Goal: Task Accomplishment & Management: Manage account settings

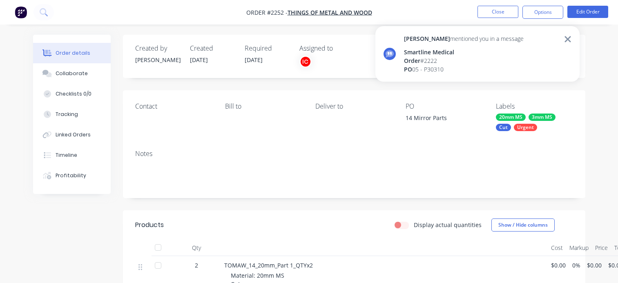
scroll to position [204, 0]
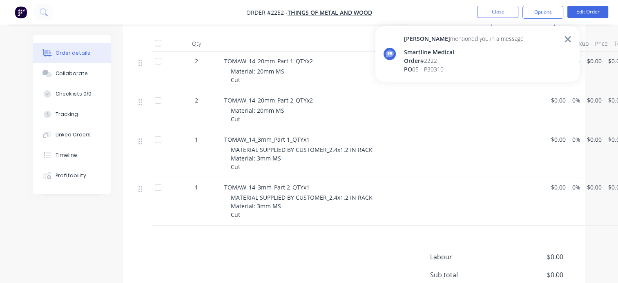
click at [455, 65] on div "PO 05 - P30310" at bounding box center [464, 69] width 120 height 9
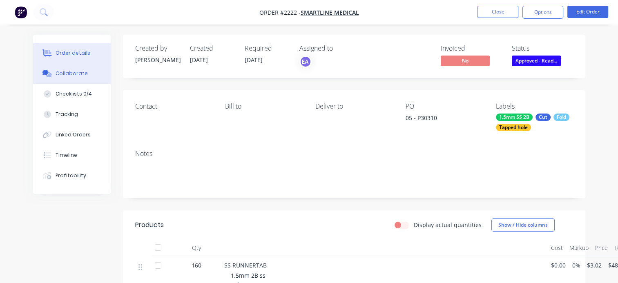
click at [65, 72] on div "Collaborate" at bounding box center [72, 73] width 32 height 7
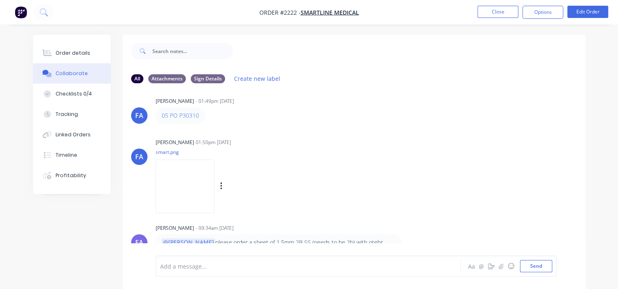
scroll to position [10, 0]
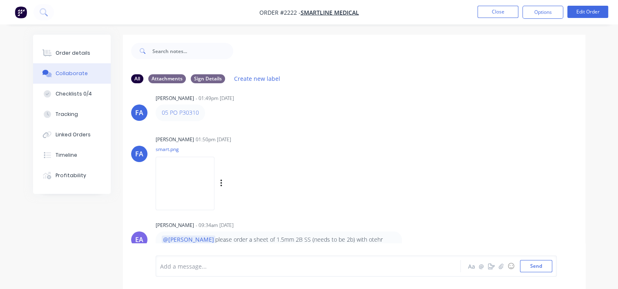
click at [406, 162] on div "FA Francis Adrian Candido 01:50pm 02/09/25 smart.png Labels Download" at bounding box center [354, 171] width 462 height 74
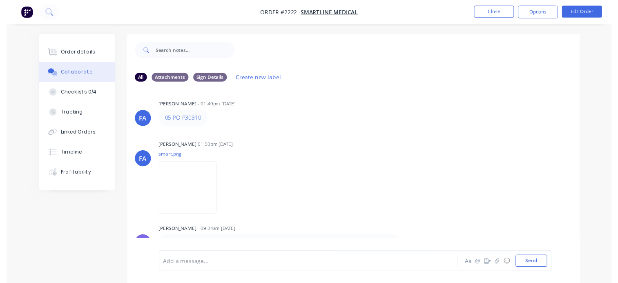
scroll to position [0, 0]
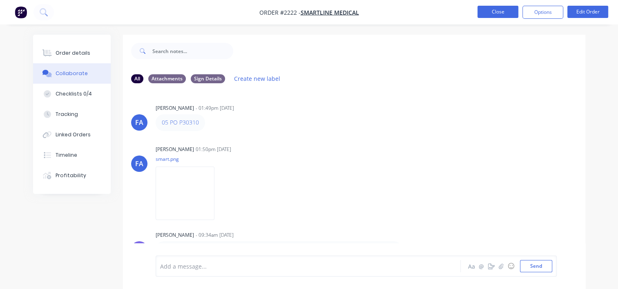
click at [495, 11] on button "Close" at bounding box center [497, 12] width 41 height 12
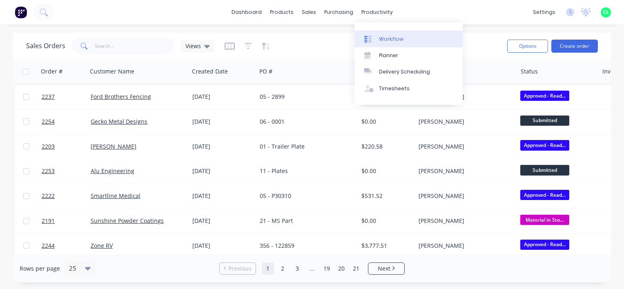
click at [390, 39] on div "Workflow" at bounding box center [391, 39] width 25 height 7
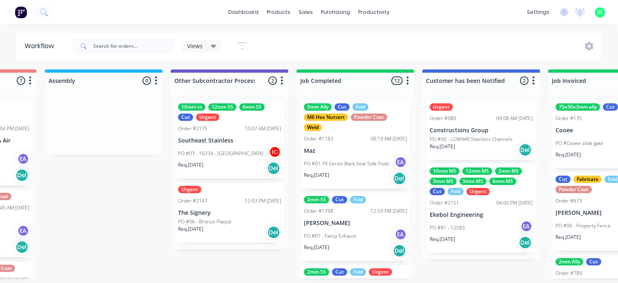
scroll to position [0, 2369]
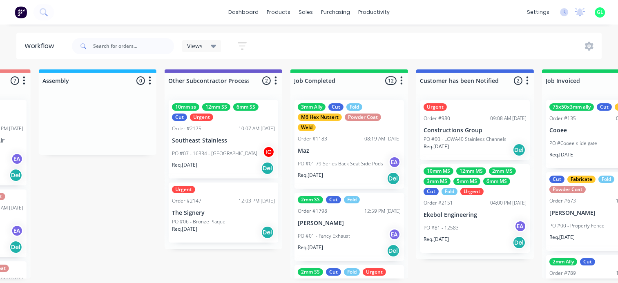
click at [236, 160] on div "PO #07 - 16334 - Sandybanks IC" at bounding box center [223, 154] width 103 height 16
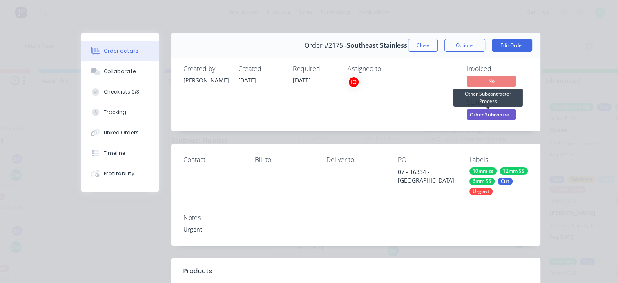
click at [476, 116] on span "Other Subcontra..." at bounding box center [491, 114] width 49 height 10
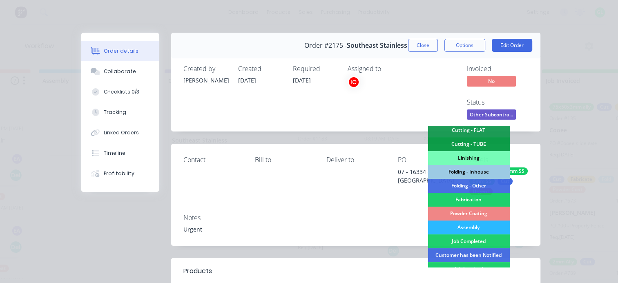
scroll to position [245, 0]
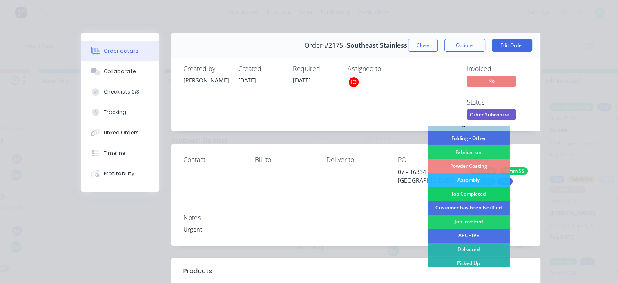
click at [469, 193] on div "Job Completed" at bounding box center [469, 194] width 82 height 14
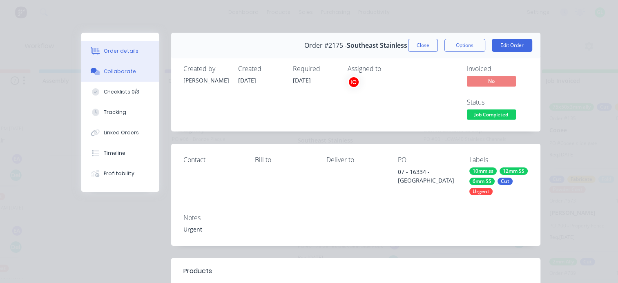
click at [108, 71] on div "Collaborate" at bounding box center [120, 71] width 32 height 7
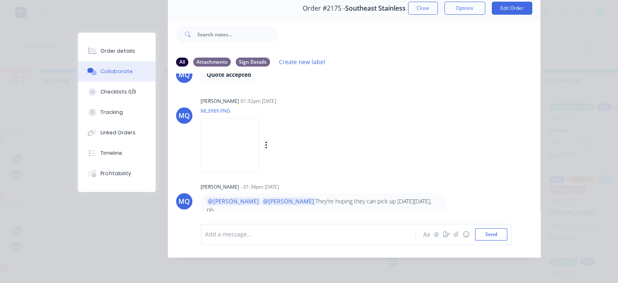
scroll to position [1058, 0]
click at [266, 236] on div at bounding box center [310, 234] width 210 height 9
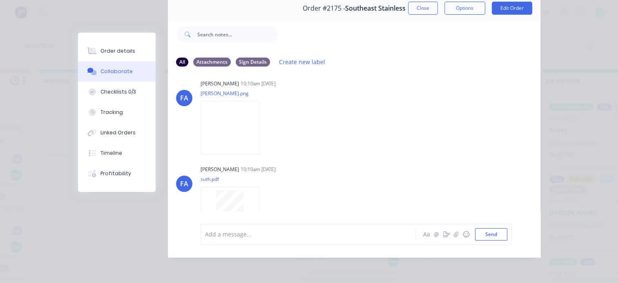
scroll to position [0, 0]
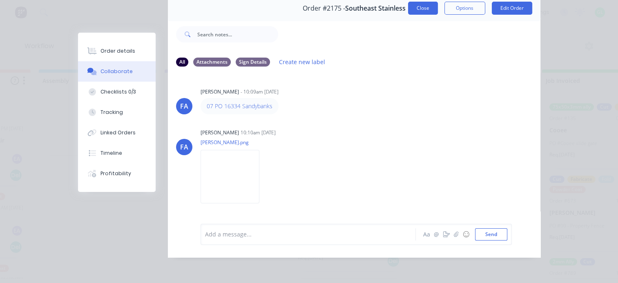
click at [415, 5] on button "Close" at bounding box center [423, 8] width 30 height 13
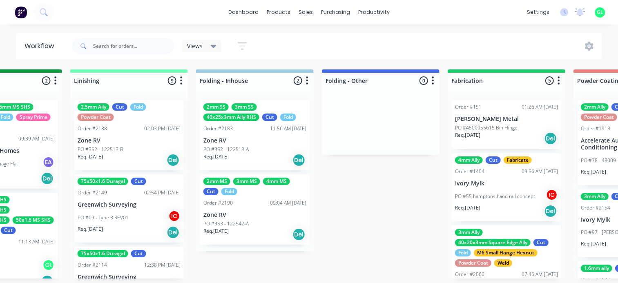
scroll to position [2, 1756]
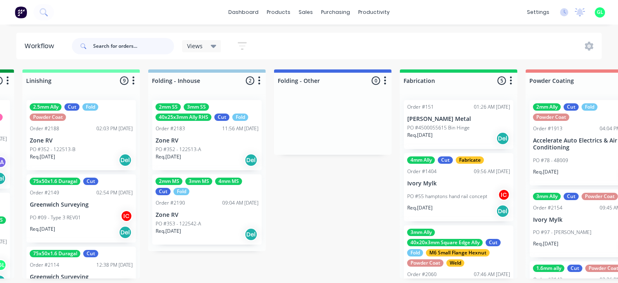
click at [123, 42] on input "text" at bounding box center [133, 46] width 81 height 16
type input "sky"
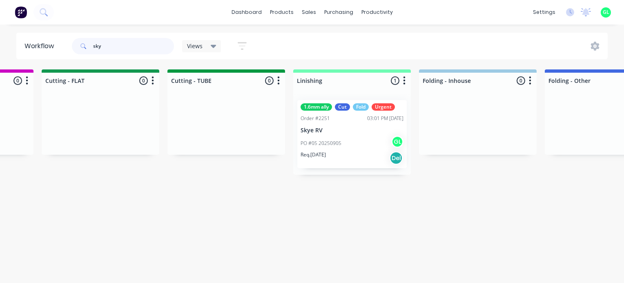
scroll to position [0, 1593]
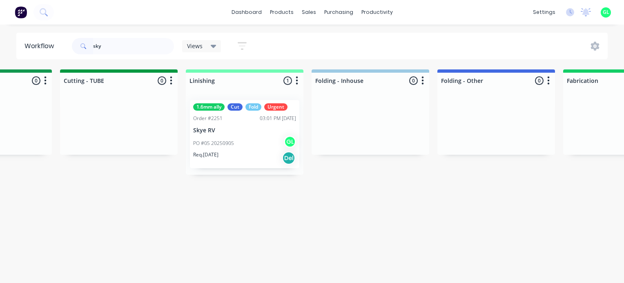
click at [217, 149] on div "PO #05 20250905 GL" at bounding box center [244, 144] width 103 height 16
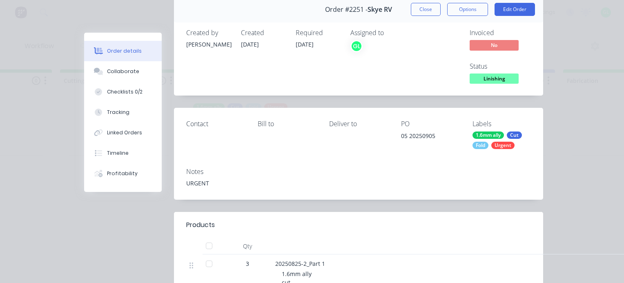
scroll to position [0, 0]
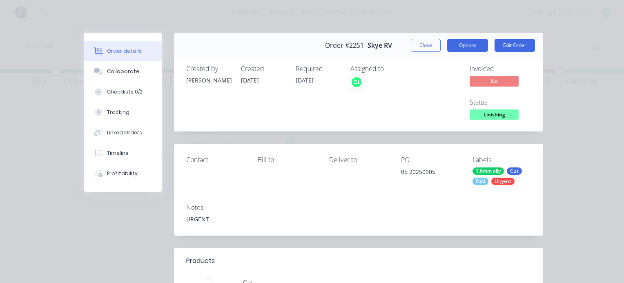
click at [468, 47] on button "Options" at bounding box center [467, 45] width 41 height 13
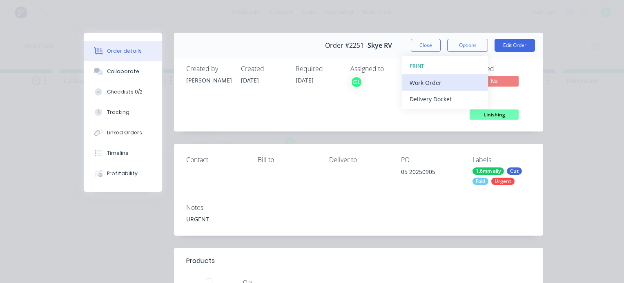
click at [426, 82] on div "Work Order" at bounding box center [445, 83] width 71 height 12
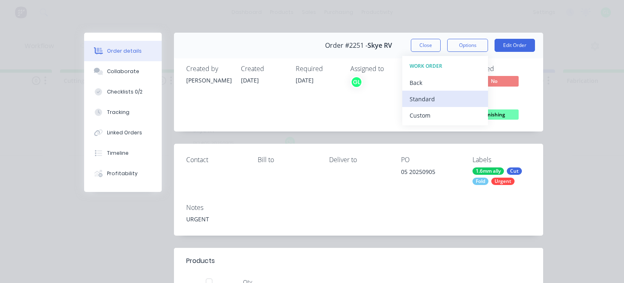
click at [416, 96] on div "Standard" at bounding box center [445, 99] width 71 height 12
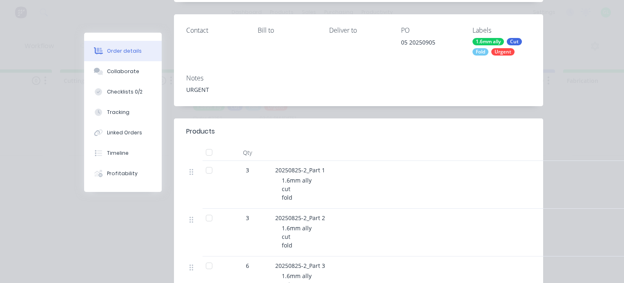
scroll to position [204, 0]
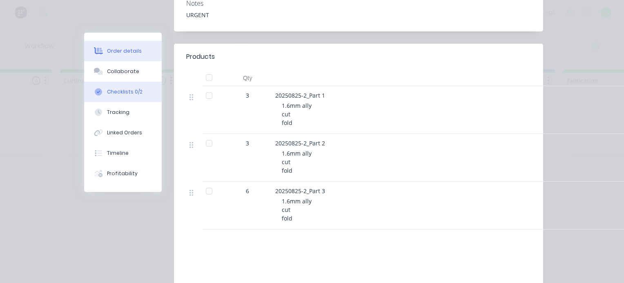
click at [126, 90] on div "Checklists 0/2" at bounding box center [125, 91] width 36 height 7
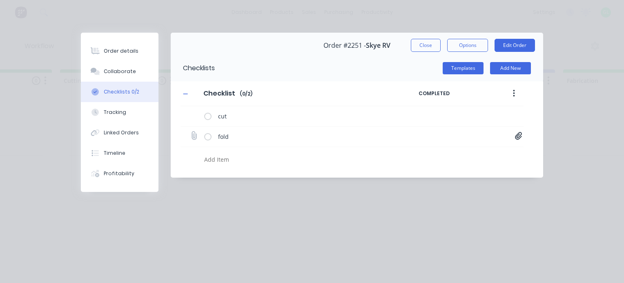
click at [518, 136] on icon at bounding box center [518, 136] width 7 height 8
click at [442, 152] on link "20250905 150 air box.PDF.pdf" at bounding box center [452, 153] width 95 height 9
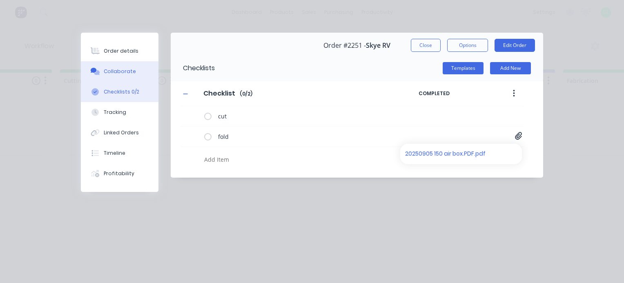
click at [115, 70] on div "Collaborate" at bounding box center [120, 71] width 32 height 7
type textarea "x"
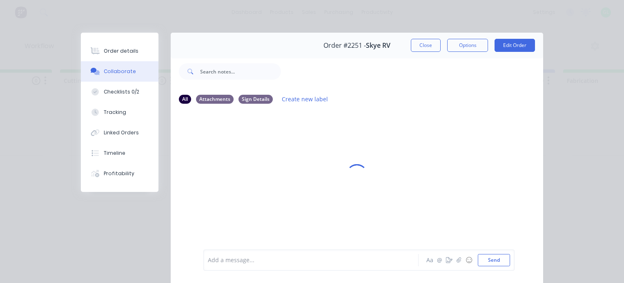
click at [245, 263] on div at bounding box center [313, 260] width 210 height 9
click at [230, 265] on div "Add a message..." at bounding box center [313, 260] width 210 height 12
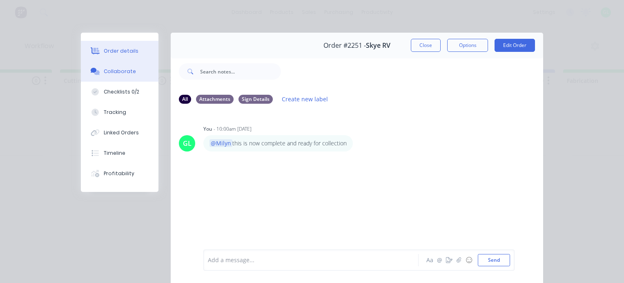
click at [111, 50] on div "Order details" at bounding box center [121, 50] width 35 height 7
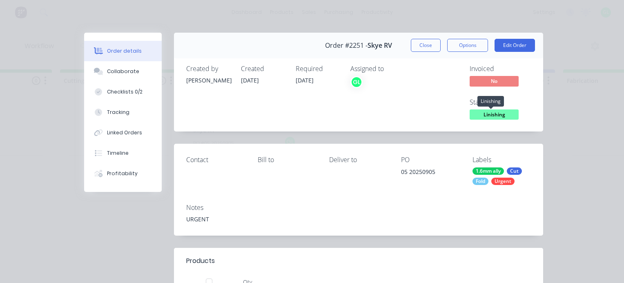
click at [500, 118] on span "Linishing" at bounding box center [494, 114] width 49 height 10
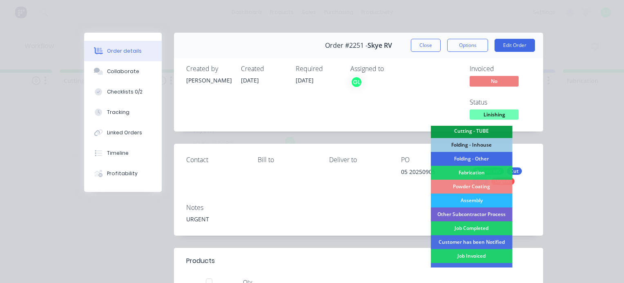
scroll to position [245, 0]
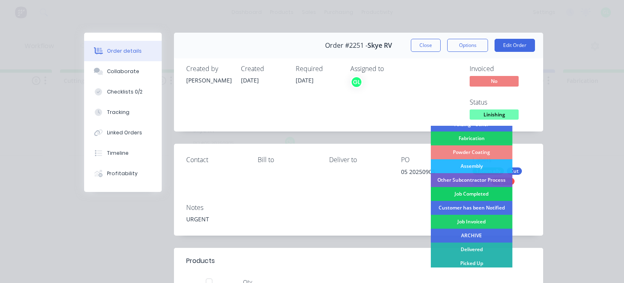
click at [481, 190] on div "Job Completed" at bounding box center [472, 194] width 82 height 14
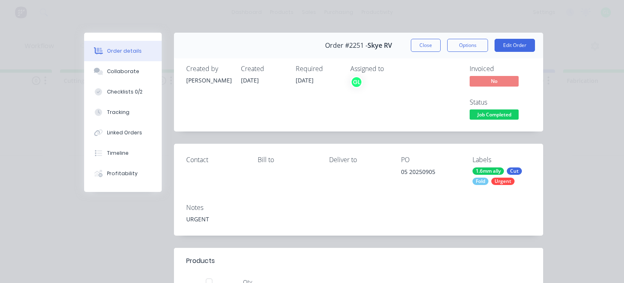
click at [429, 45] on button "Close" at bounding box center [426, 45] width 30 height 13
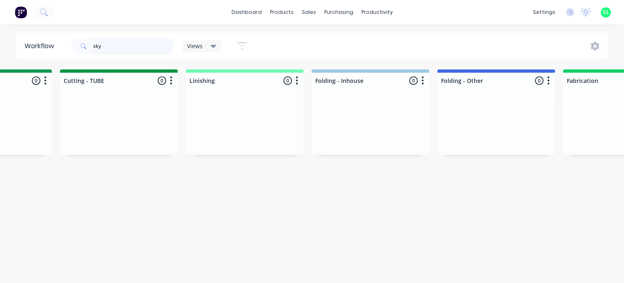
click at [105, 43] on input "sky" at bounding box center [133, 46] width 81 height 16
click at [104, 45] on input "sky" at bounding box center [133, 46] width 81 height 16
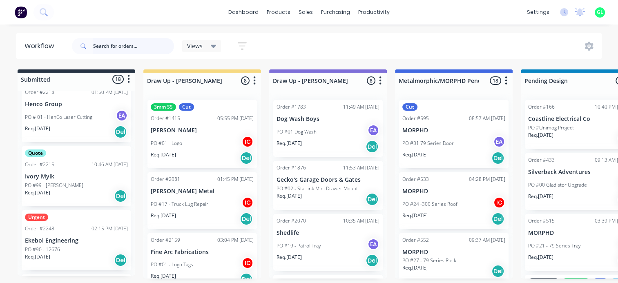
scroll to position [988, 0]
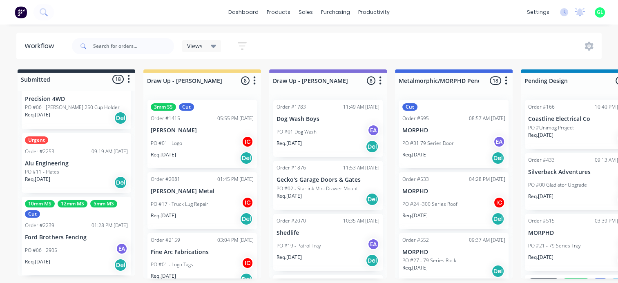
click at [71, 245] on div "PO #06 - 2905 EA" at bounding box center [76, 251] width 103 height 16
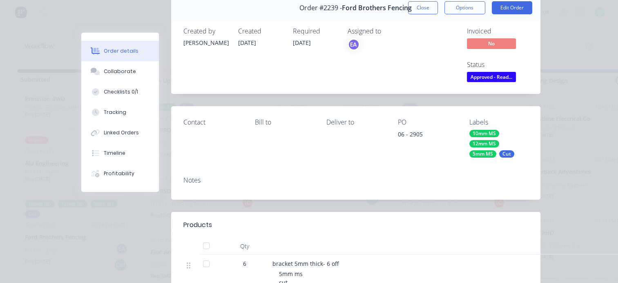
scroll to position [0, 0]
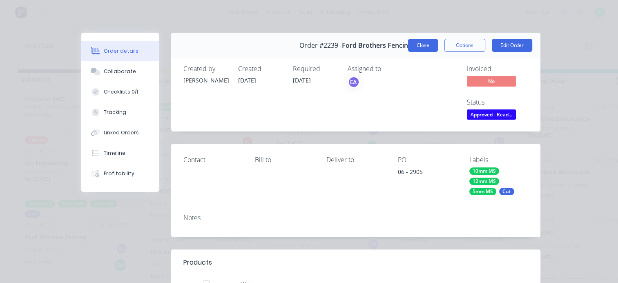
click at [419, 43] on button "Close" at bounding box center [423, 45] width 30 height 13
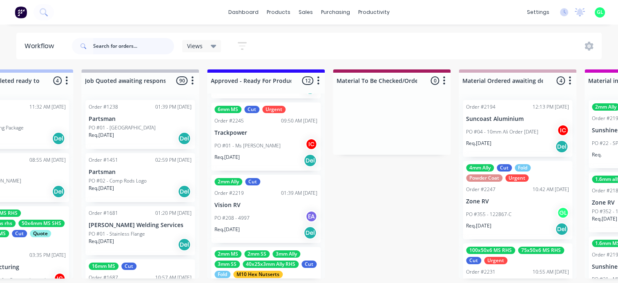
scroll to position [742, 0]
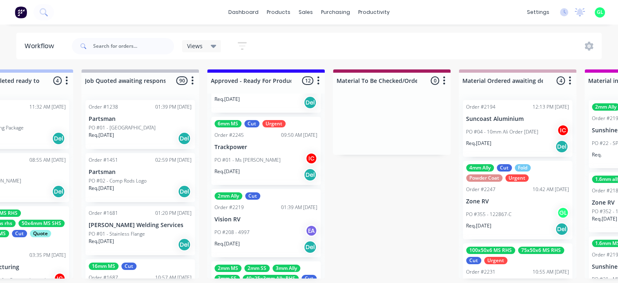
click at [261, 170] on div "Req. 19/09/25 Del" at bounding box center [265, 175] width 103 height 14
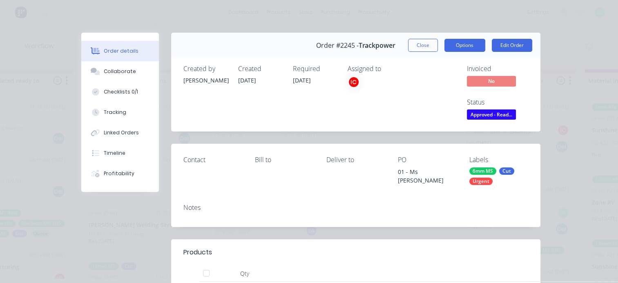
click at [459, 47] on button "Options" at bounding box center [464, 45] width 41 height 13
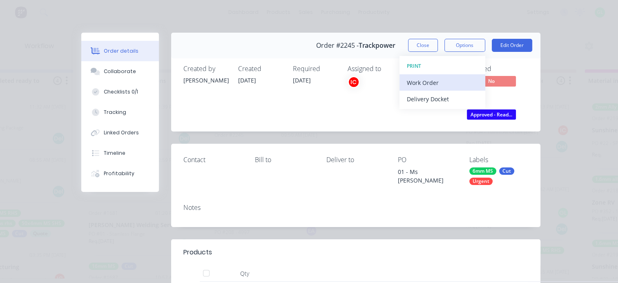
click at [424, 80] on div "Work Order" at bounding box center [442, 83] width 71 height 12
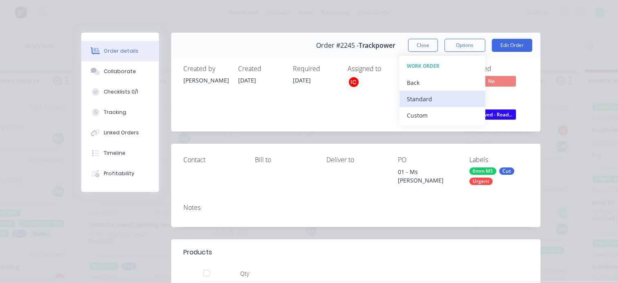
click at [417, 98] on div "Standard" at bounding box center [442, 99] width 71 height 12
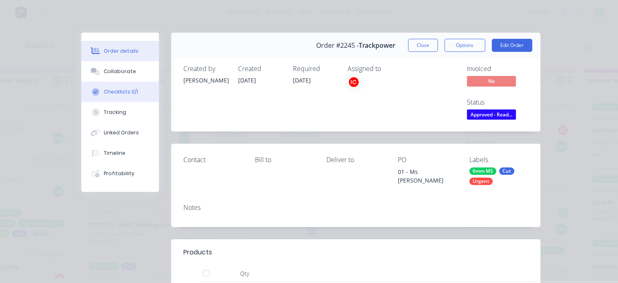
click at [103, 96] on button "Checklists 0/1" at bounding box center [120, 92] width 78 height 20
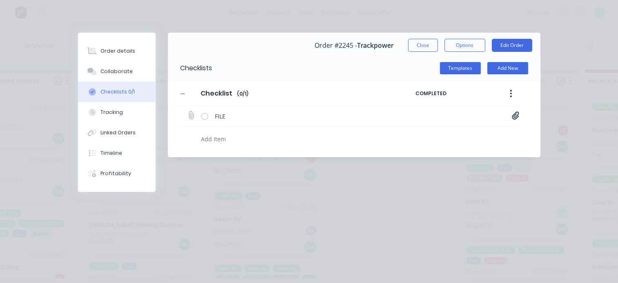
click at [516, 117] on icon at bounding box center [515, 116] width 7 height 8
click at [436, 135] on link "TP_01_6mm MS_QTYx12.PDF" at bounding box center [449, 133] width 95 height 9
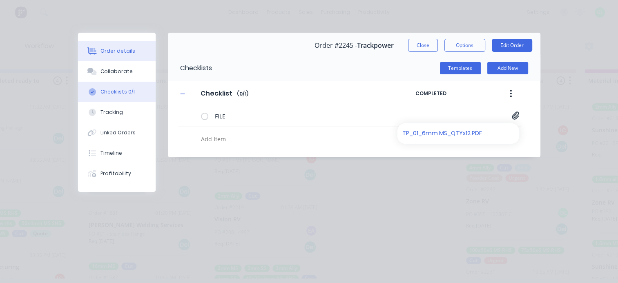
click at [101, 51] on div "Order details" at bounding box center [117, 50] width 35 height 7
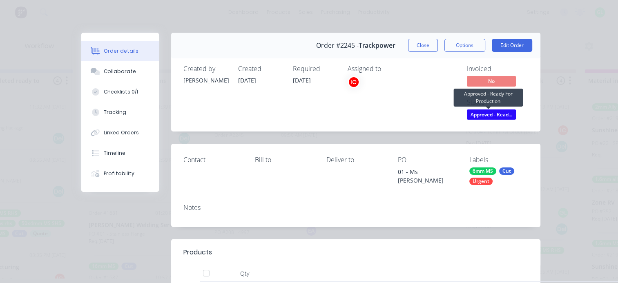
click at [493, 111] on span "Approved - Read..." at bounding box center [491, 114] width 49 height 10
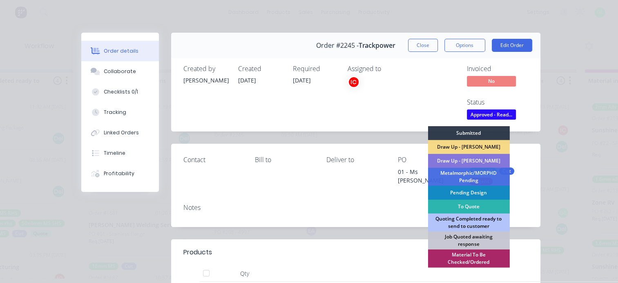
scroll to position [82, 0]
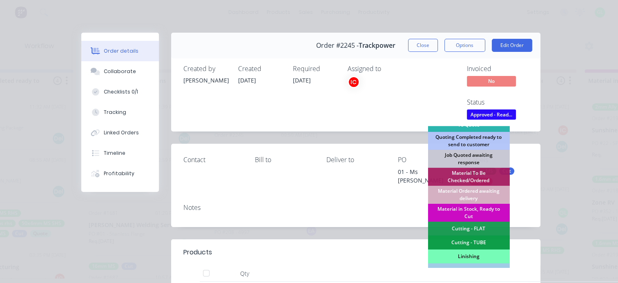
click at [472, 212] on div "Material in Stock, Ready to Cut" at bounding box center [469, 213] width 82 height 18
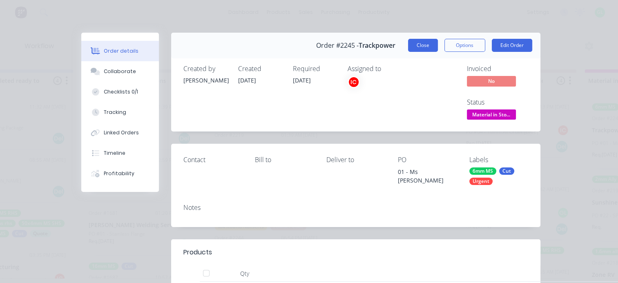
click at [419, 45] on button "Close" at bounding box center [423, 45] width 30 height 13
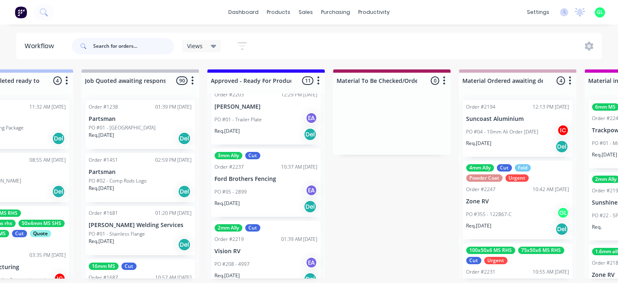
scroll to position [620, 0]
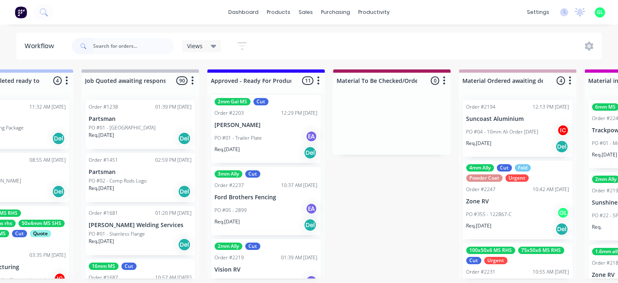
click at [240, 224] on p "Req. 18/09/25" at bounding box center [226, 221] width 25 height 7
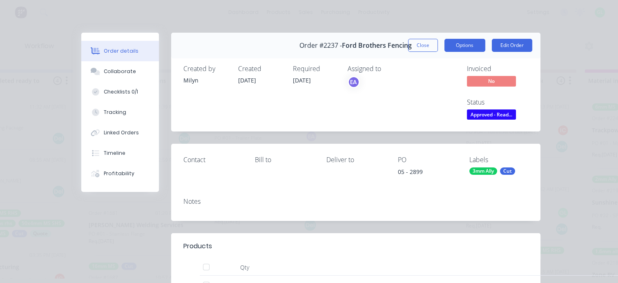
click at [467, 41] on button "Options" at bounding box center [464, 45] width 41 height 13
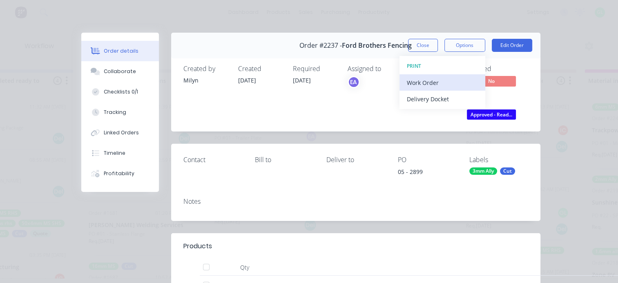
click at [430, 84] on div "Work Order" at bounding box center [442, 83] width 71 height 12
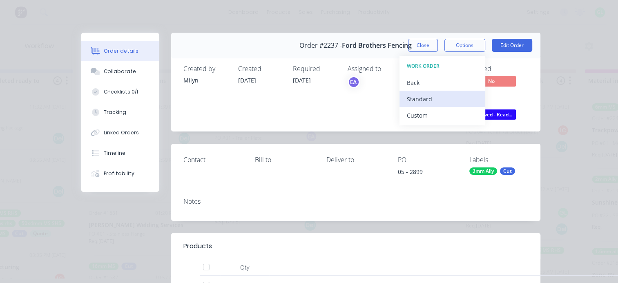
click at [422, 103] on div "Standard" at bounding box center [442, 99] width 71 height 12
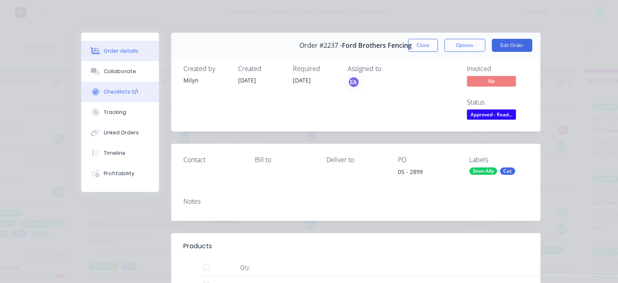
click at [129, 97] on button "Checklists 0/1" at bounding box center [120, 92] width 78 height 20
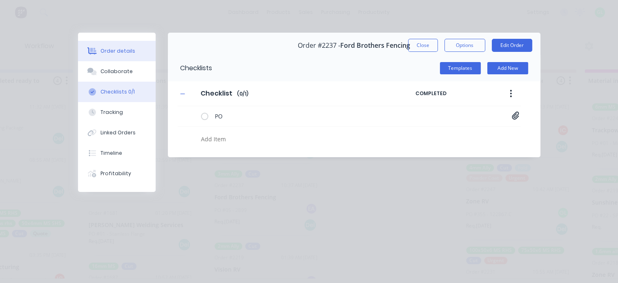
click at [119, 54] on div "Order details" at bounding box center [117, 50] width 35 height 7
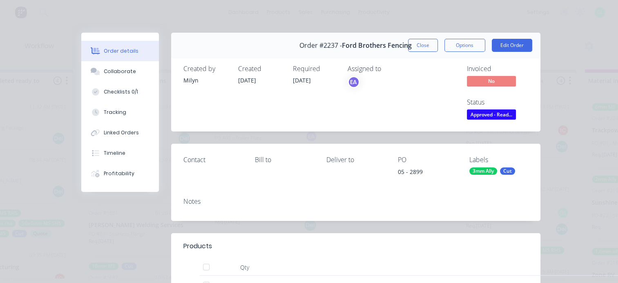
scroll to position [41, 0]
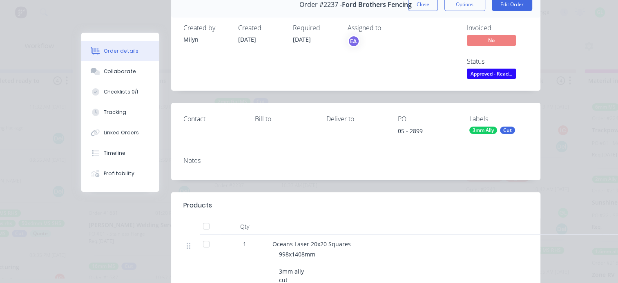
click at [489, 76] on span "Approved - Read..." at bounding box center [491, 74] width 49 height 10
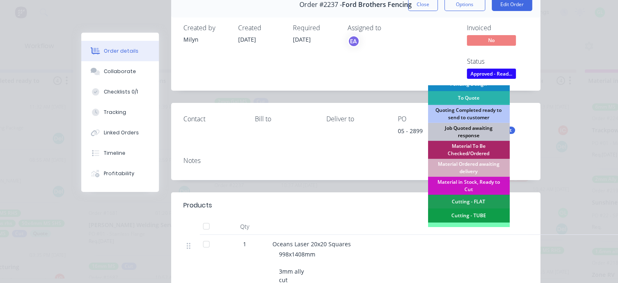
scroll to position [82, 0]
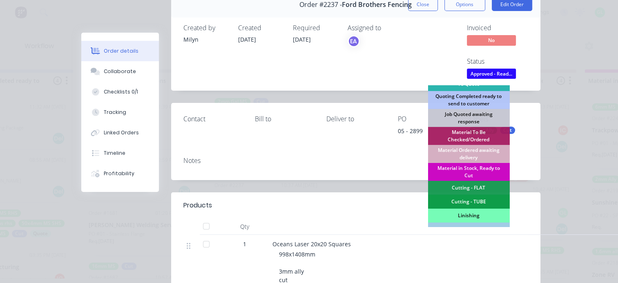
click at [466, 174] on div "Material in Stock, Ready to Cut" at bounding box center [469, 172] width 82 height 18
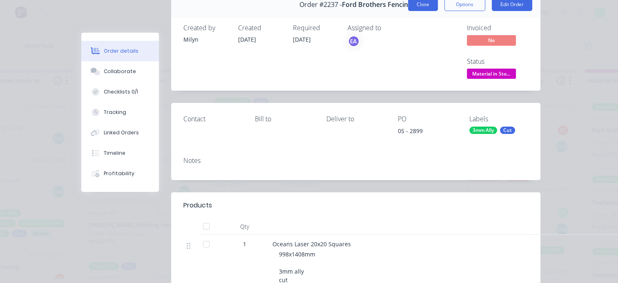
click at [418, 8] on button "Close" at bounding box center [423, 4] width 30 height 13
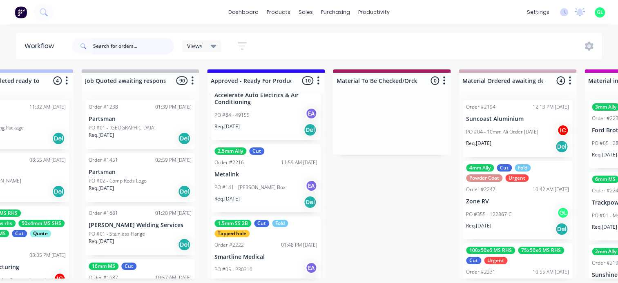
scroll to position [415, 0]
click at [253, 199] on div "Req. 15/09/25 Del" at bounding box center [265, 203] width 103 height 14
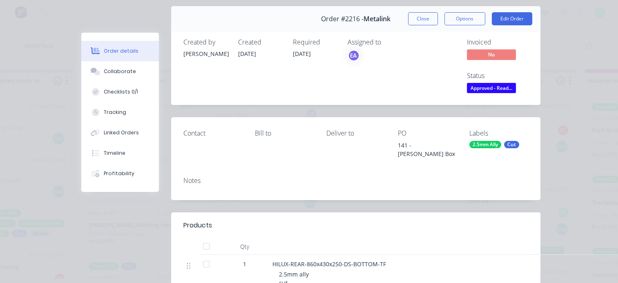
scroll to position [0, 0]
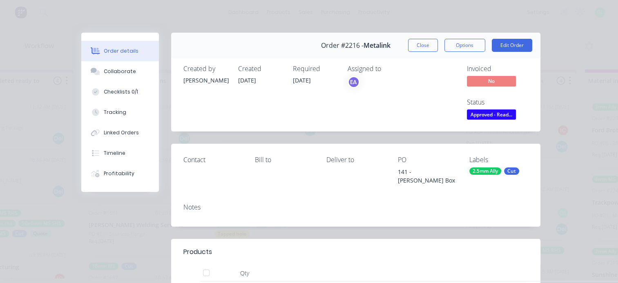
click at [420, 42] on button "Close" at bounding box center [423, 45] width 30 height 13
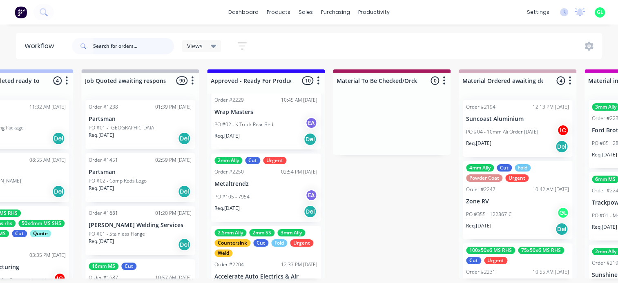
scroll to position [211, 0]
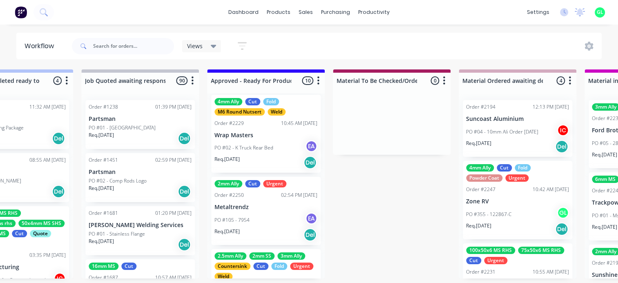
click at [278, 235] on div "Req. 10/09/25 Del" at bounding box center [265, 235] width 103 height 14
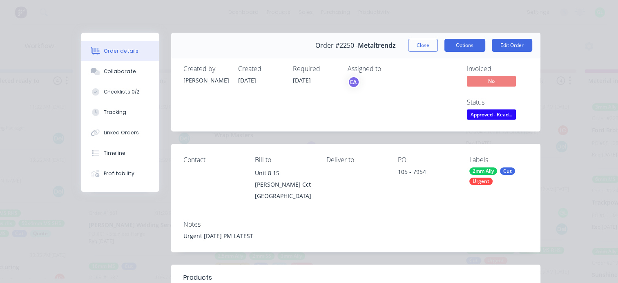
click at [453, 48] on button "Options" at bounding box center [464, 45] width 41 height 13
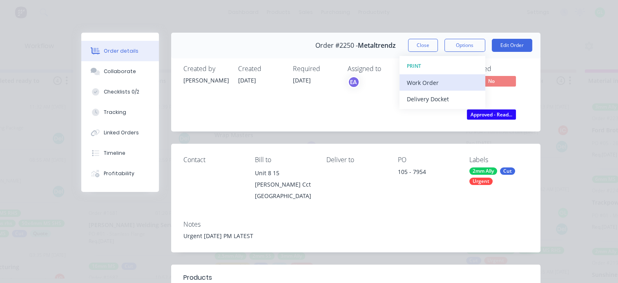
click at [434, 75] on button "Work Order" at bounding box center [442, 82] width 86 height 16
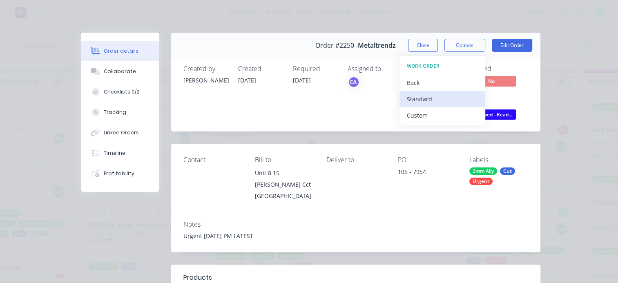
click at [415, 95] on div "Standard" at bounding box center [442, 99] width 71 height 12
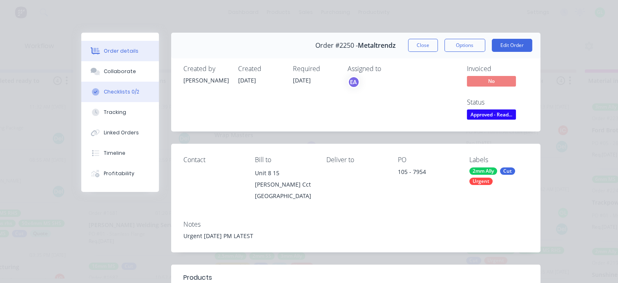
click at [120, 94] on div "Checklists 0/2" at bounding box center [122, 91] width 36 height 7
type textarea "x"
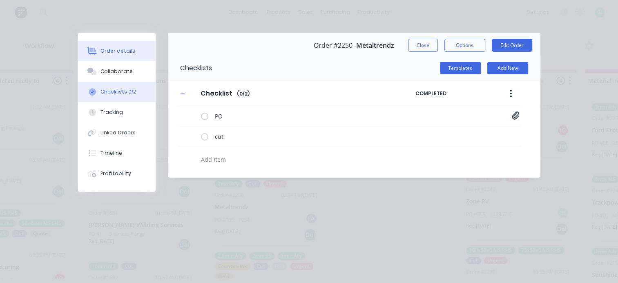
click at [110, 54] on div "Order details" at bounding box center [117, 50] width 35 height 7
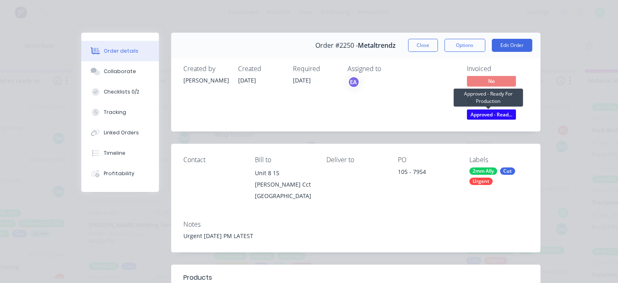
click at [476, 117] on span "Approved - Read..." at bounding box center [491, 114] width 49 height 10
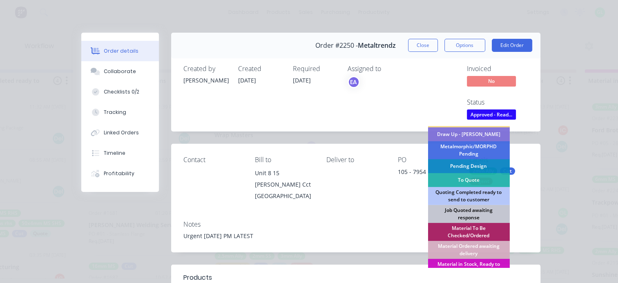
scroll to position [41, 0]
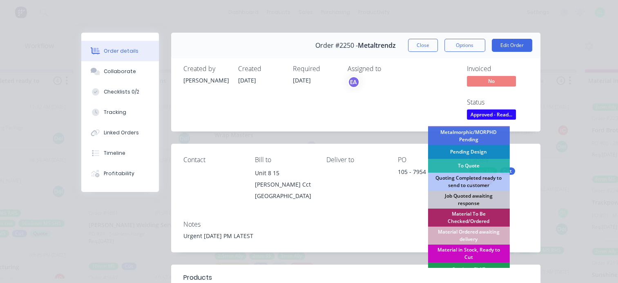
click at [465, 250] on div "Material in Stock, Ready to Cut" at bounding box center [469, 254] width 82 height 18
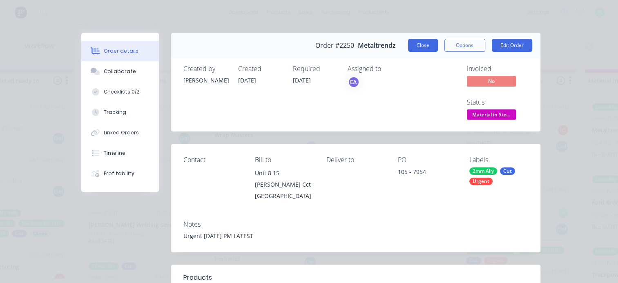
click at [422, 45] on button "Close" at bounding box center [423, 45] width 30 height 13
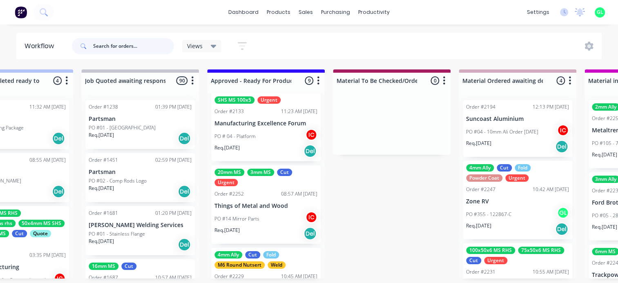
scroll to position [48, 0]
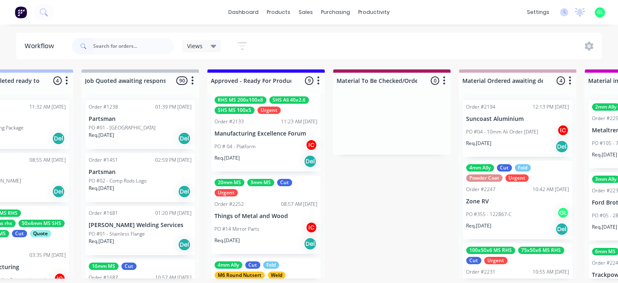
click at [278, 223] on div "PO #14 Mirror Parts IC" at bounding box center [265, 229] width 103 height 16
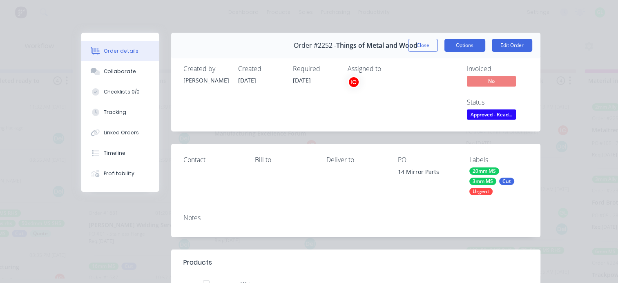
click at [453, 45] on button "Options" at bounding box center [464, 45] width 41 height 13
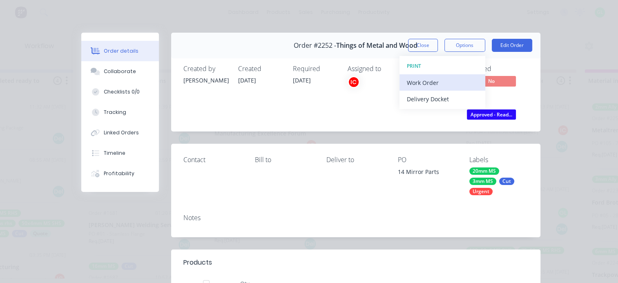
click at [426, 83] on div "Work Order" at bounding box center [442, 83] width 71 height 12
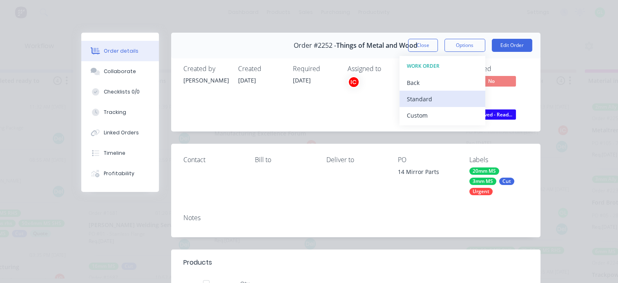
click at [422, 98] on div "Standard" at bounding box center [442, 99] width 71 height 12
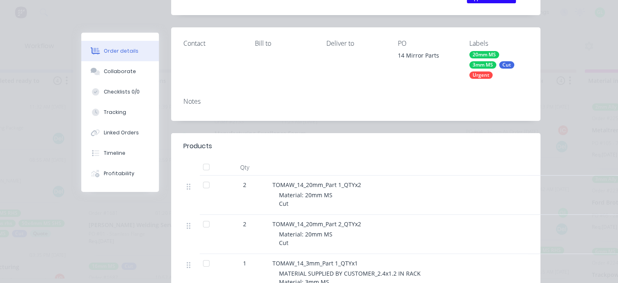
scroll to position [123, 0]
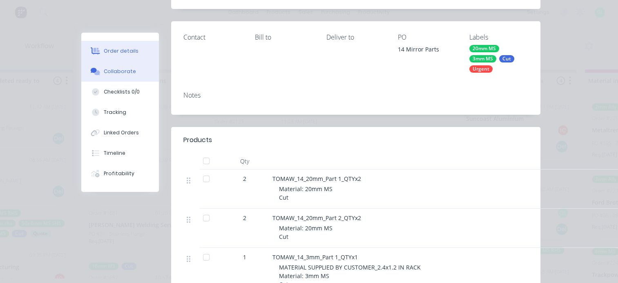
click at [119, 67] on button "Collaborate" at bounding box center [120, 71] width 78 height 20
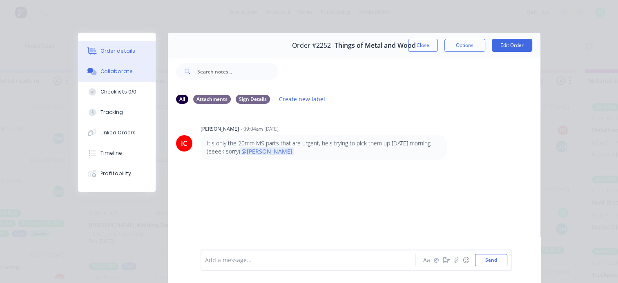
click at [109, 56] on button "Order details" at bounding box center [117, 51] width 78 height 20
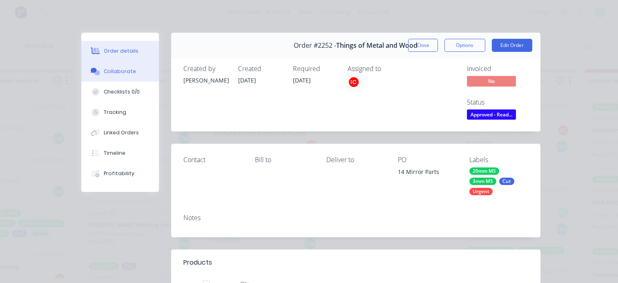
click at [118, 75] on button "Collaborate" at bounding box center [120, 71] width 78 height 20
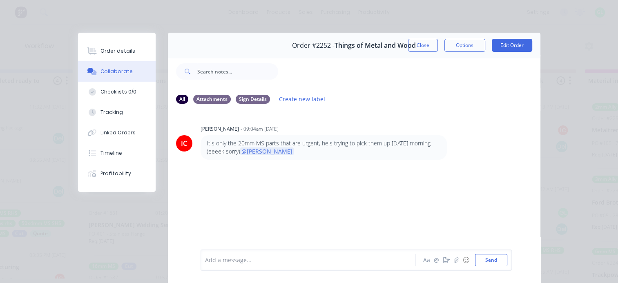
scroll to position [0, 817]
click at [124, 47] on button "Order details" at bounding box center [117, 51] width 78 height 20
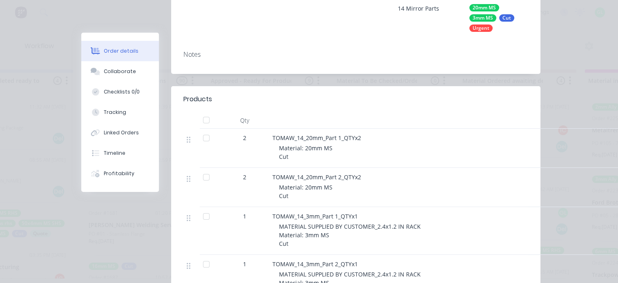
scroll to position [0, 0]
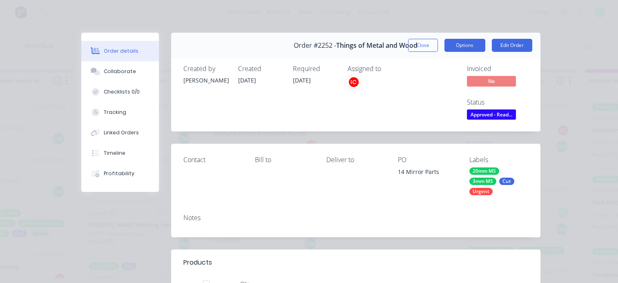
click at [466, 44] on button "Options" at bounding box center [464, 45] width 41 height 13
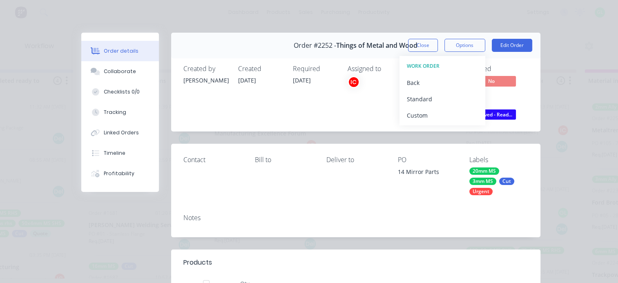
click at [531, 64] on div "Created by Izaak Created 08/09/25 Required 08/09/25 Assigned to IC Invoiced No …" at bounding box center [355, 93] width 369 height 76
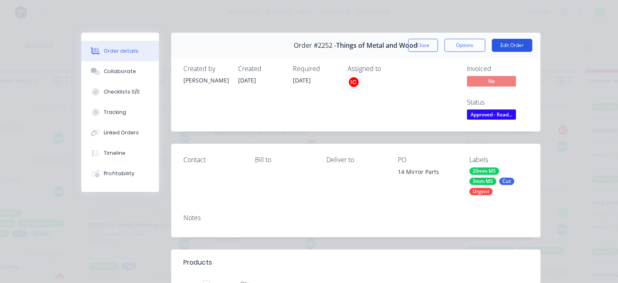
click at [516, 45] on button "Edit Order" at bounding box center [512, 45] width 40 height 13
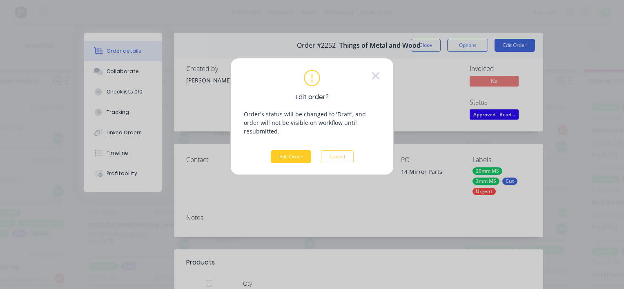
click at [297, 150] on button "Edit Order" at bounding box center [291, 156] width 40 height 13
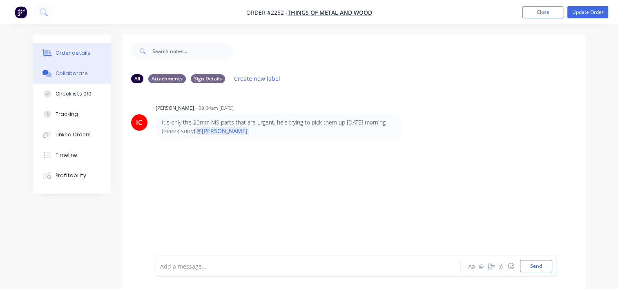
click at [76, 52] on div "Order details" at bounding box center [73, 52] width 35 height 7
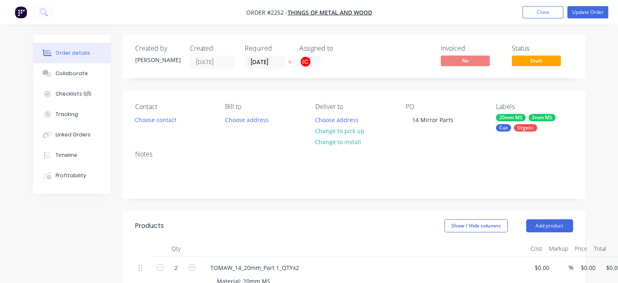
click at [511, 119] on div "20mm MS" at bounding box center [511, 117] width 30 height 7
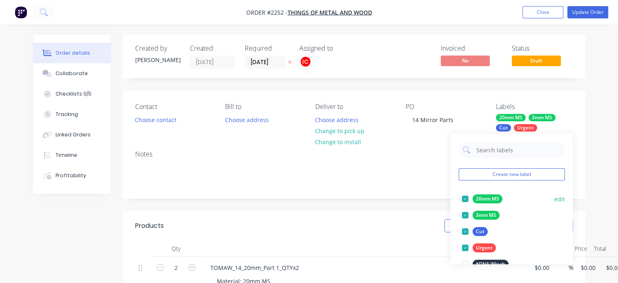
click at [464, 199] on div at bounding box center [465, 199] width 16 height 16
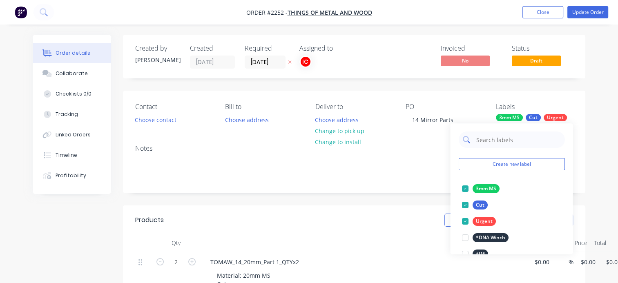
click at [504, 139] on input "text" at bounding box center [517, 140] width 85 height 16
type input "16mm"
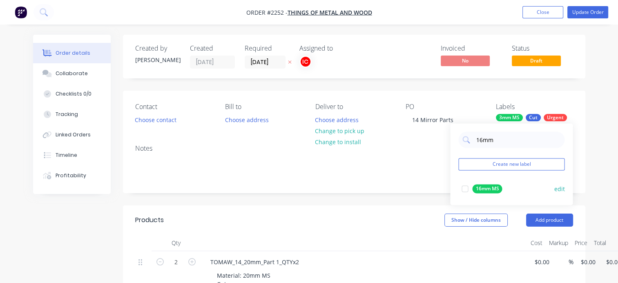
click at [465, 188] on div at bounding box center [465, 189] width 16 height 16
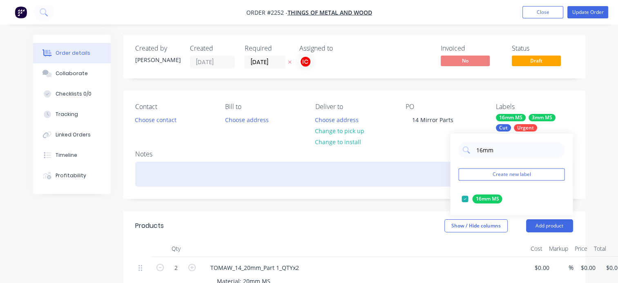
click at [372, 166] on div at bounding box center [354, 174] width 438 height 25
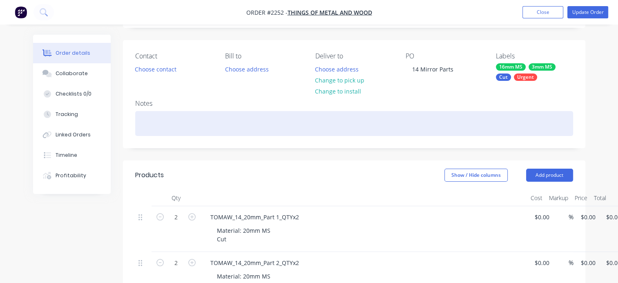
scroll to position [163, 0]
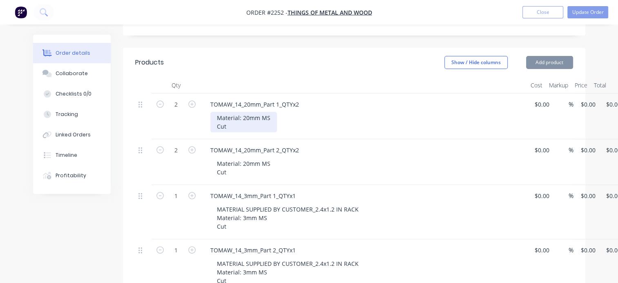
click at [245, 116] on div "Material: 20mm MS Cut" at bounding box center [243, 122] width 67 height 20
click at [248, 117] on div "Material: 20mm MS Cut" at bounding box center [243, 122] width 67 height 20
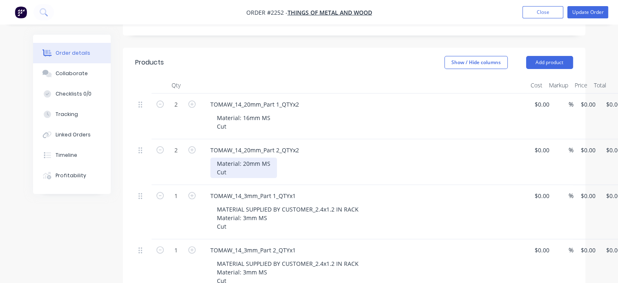
click at [246, 160] on div "Material: 20mm MS Cut" at bounding box center [243, 168] width 67 height 20
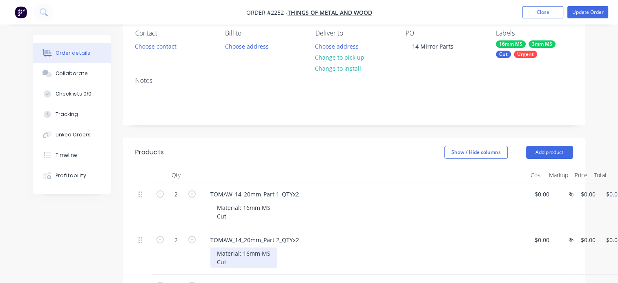
scroll to position [0, 0]
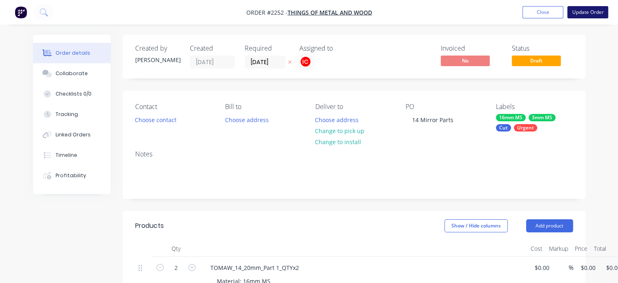
click at [592, 13] on button "Update Order" at bounding box center [587, 12] width 41 height 12
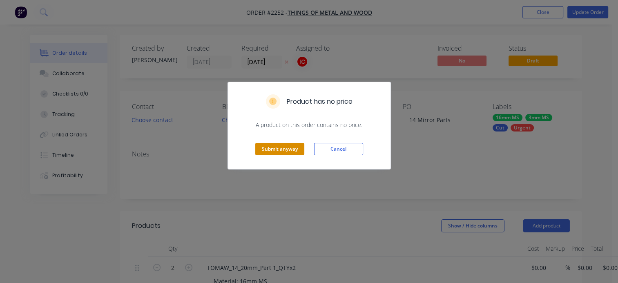
click at [289, 144] on button "Submit anyway" at bounding box center [279, 149] width 49 height 12
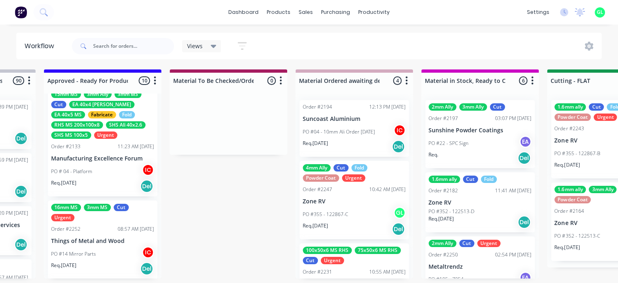
scroll to position [41, 0]
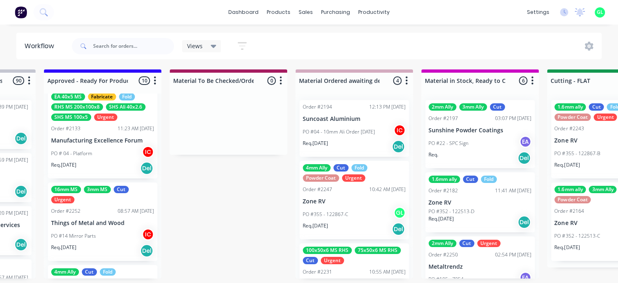
click at [96, 220] on p "Things of Metal and Wood" at bounding box center [102, 223] width 103 height 7
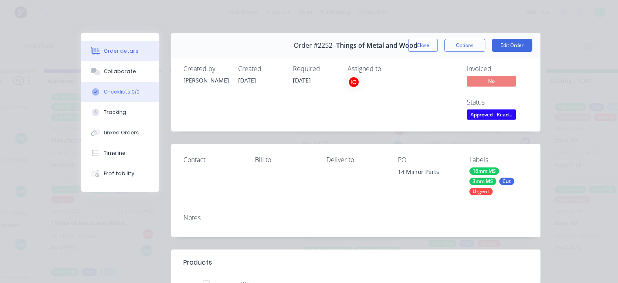
click at [113, 89] on div "Checklists 0/0" at bounding box center [122, 91] width 36 height 7
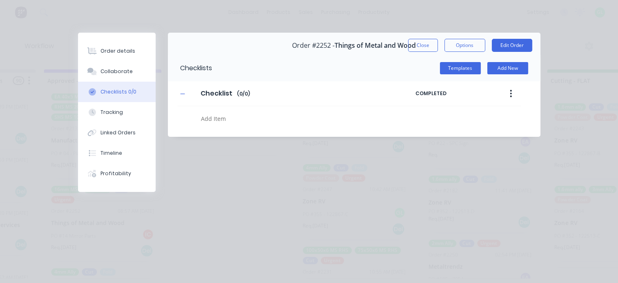
click at [206, 120] on textarea at bounding box center [301, 119] width 207 height 12
type textarea "x"
type textarea "c"
type textarea "x"
type textarea "cu"
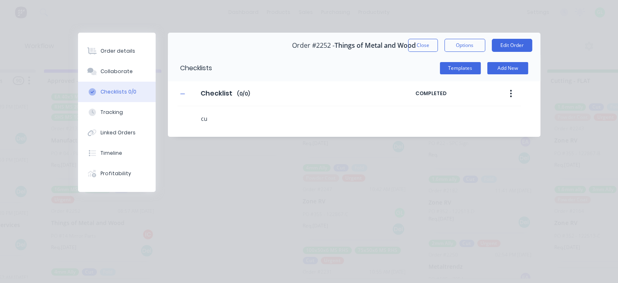
type textarea "x"
type textarea "cut"
type textarea "x"
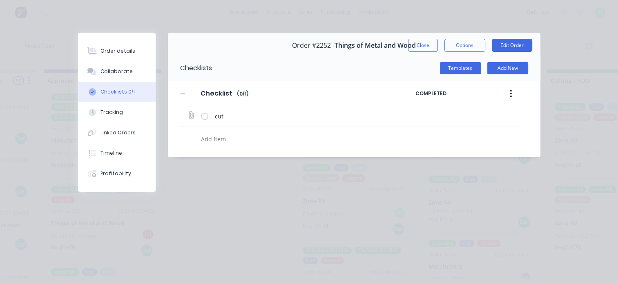
type textarea "x"
click at [192, 115] on icon at bounding box center [190, 115] width 11 height 11
click at [187, 112] on input "file" at bounding box center [187, 112] width 0 height 0
type input "C:\fakepath\TOMAW_14_3mm Parts Master.pdf"
click at [118, 49] on div "Order details" at bounding box center [117, 50] width 35 height 7
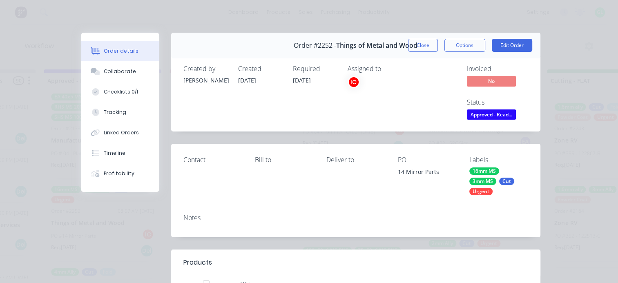
click at [473, 114] on span "Approved - Read..." at bounding box center [491, 114] width 49 height 10
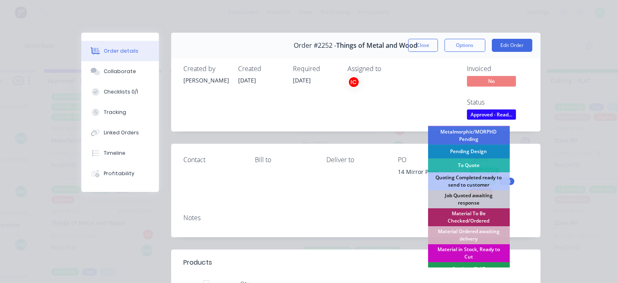
click at [462, 251] on div "Material in Stock, Ready to Cut" at bounding box center [469, 253] width 82 height 18
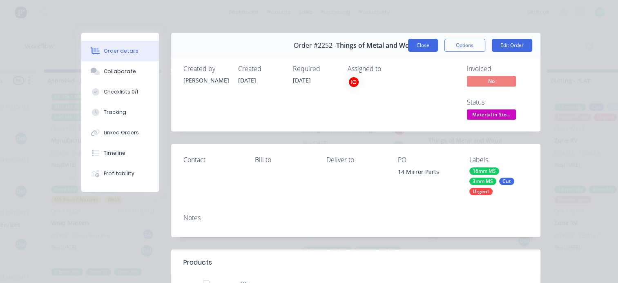
click at [420, 48] on button "Close" at bounding box center [423, 45] width 30 height 13
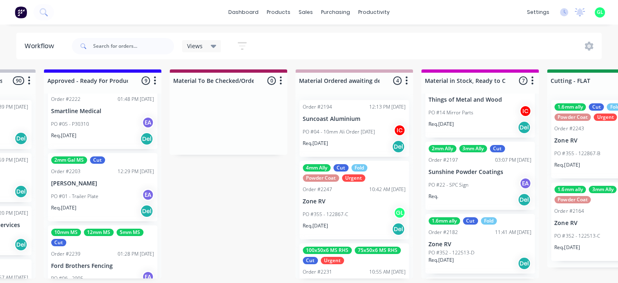
scroll to position [408, 0]
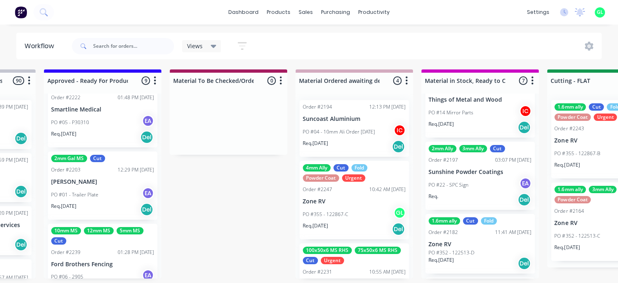
click at [96, 192] on p "PO #01 - Trailer Plate" at bounding box center [74, 194] width 47 height 7
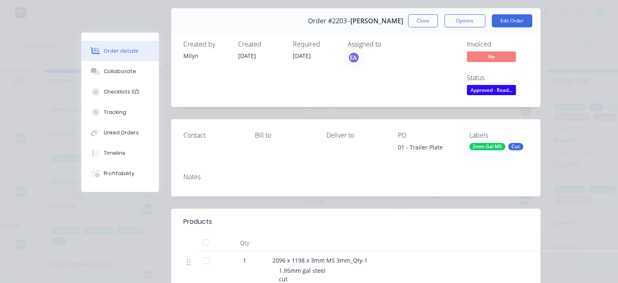
scroll to position [0, 0]
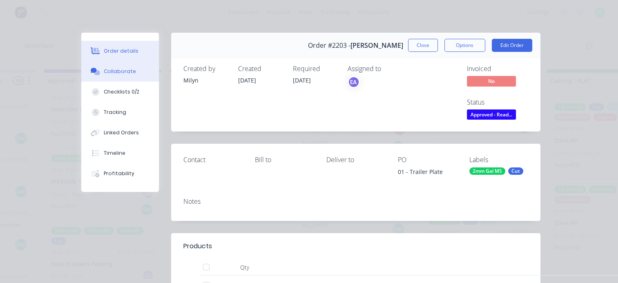
click at [132, 70] on button "Collaborate" at bounding box center [120, 71] width 78 height 20
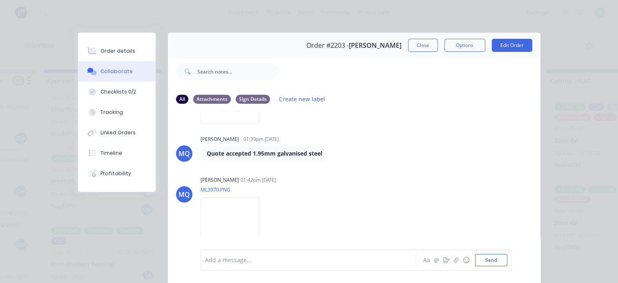
scroll to position [41, 0]
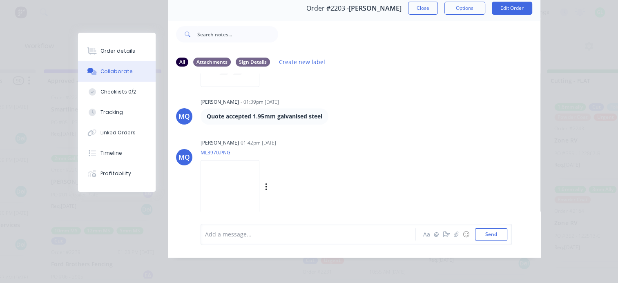
click at [193, 199] on div "MQ Milyn Quinones 01:42pm 02/09/25 ML3970.PNG Labels Download" at bounding box center [354, 174] width 373 height 74
click at [250, 192] on img at bounding box center [230, 187] width 59 height 54
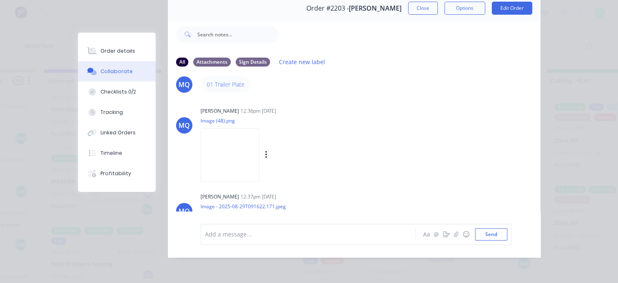
scroll to position [0, 0]
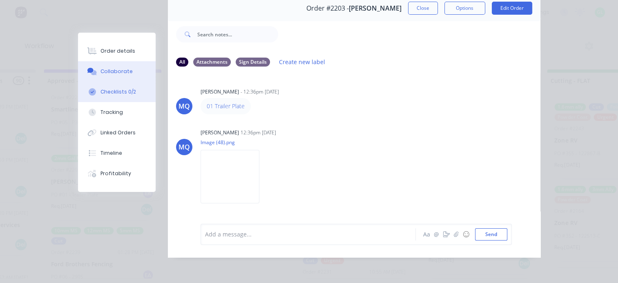
click at [119, 89] on div "Checklists 0/2" at bounding box center [118, 91] width 36 height 7
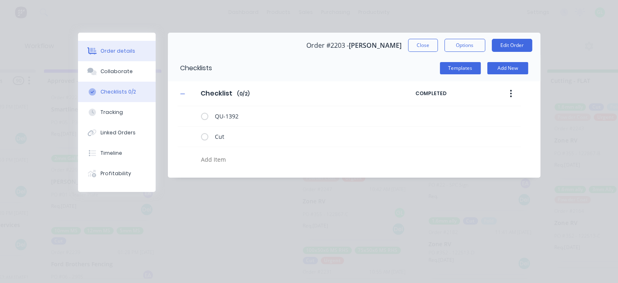
click at [107, 52] on div "Order details" at bounding box center [117, 50] width 35 height 7
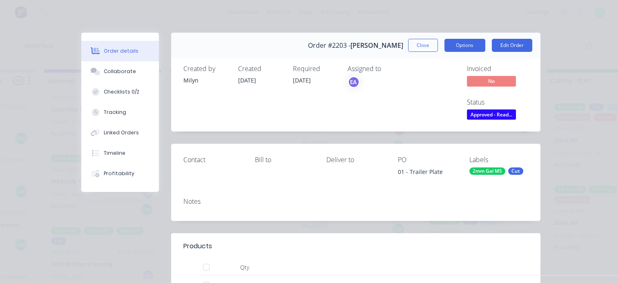
click at [464, 47] on button "Options" at bounding box center [464, 45] width 41 height 13
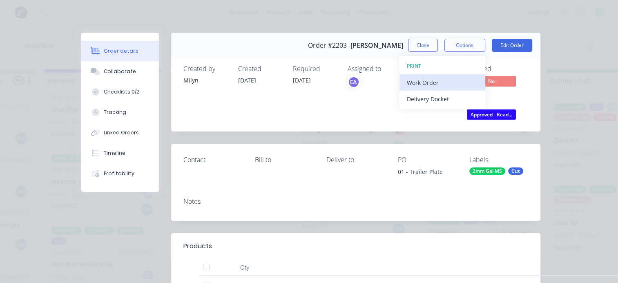
click at [442, 77] on div "Work Order" at bounding box center [442, 83] width 71 height 12
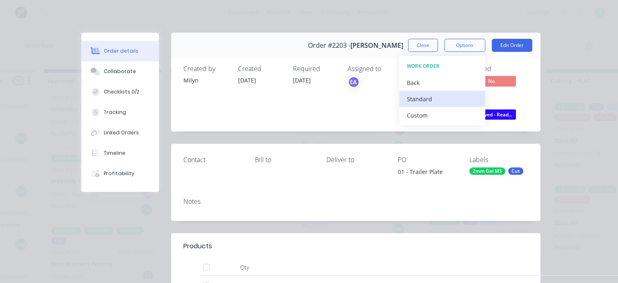
click at [425, 99] on div "Standard" at bounding box center [442, 99] width 71 height 12
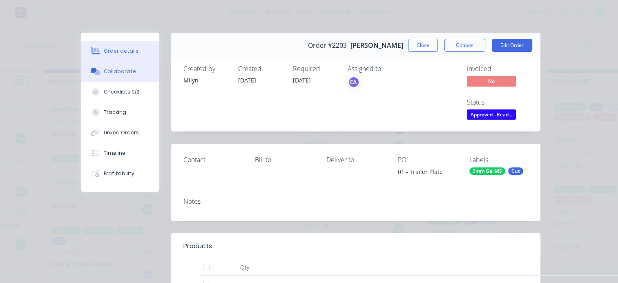
click at [118, 75] on button "Collaborate" at bounding box center [120, 71] width 78 height 20
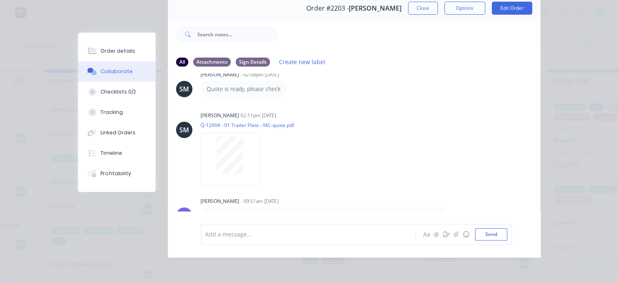
scroll to position [327, 0]
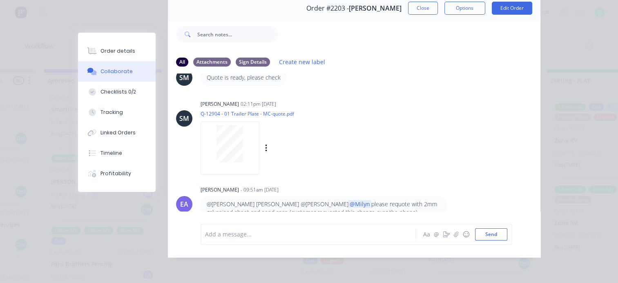
click at [245, 141] on div at bounding box center [229, 144] width 51 height 38
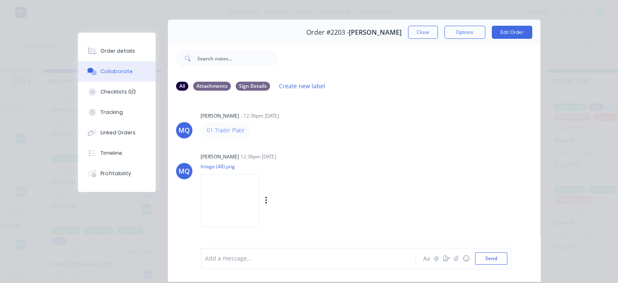
scroll to position [0, 0]
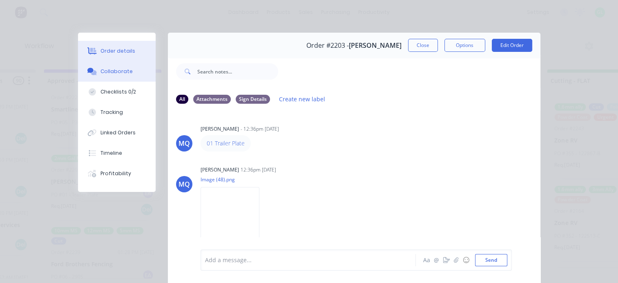
click at [110, 50] on div "Order details" at bounding box center [117, 50] width 35 height 7
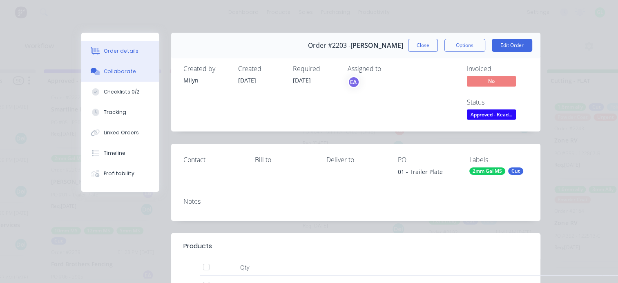
click at [117, 74] on div "Collaborate" at bounding box center [120, 71] width 32 height 7
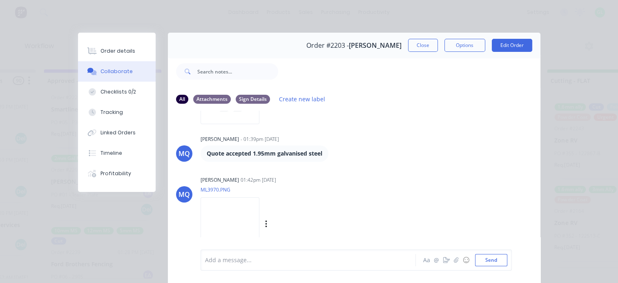
scroll to position [41, 0]
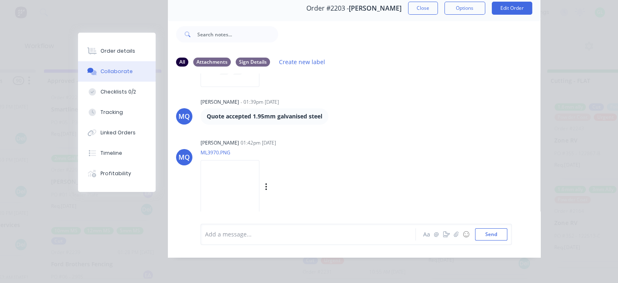
click at [244, 191] on img at bounding box center [230, 187] width 59 height 54
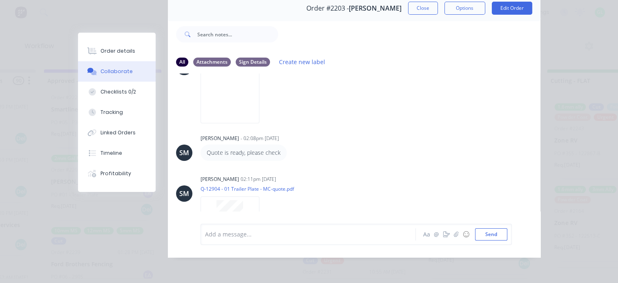
scroll to position [199, 0]
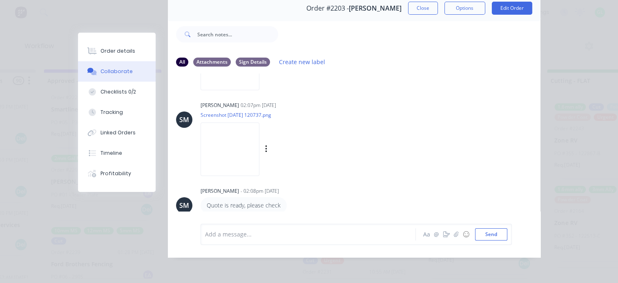
click at [259, 148] on img at bounding box center [230, 150] width 59 height 54
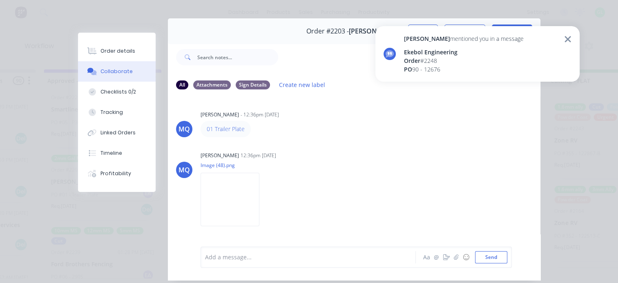
scroll to position [0, 0]
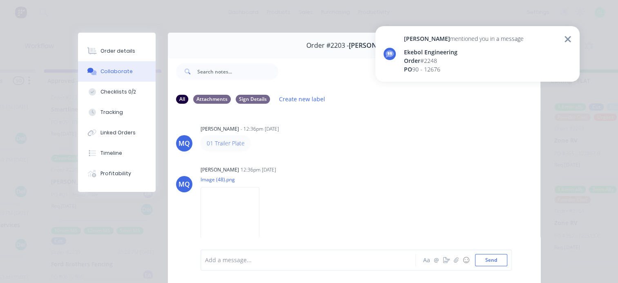
click at [569, 39] on icon at bounding box center [567, 39] width 7 height 10
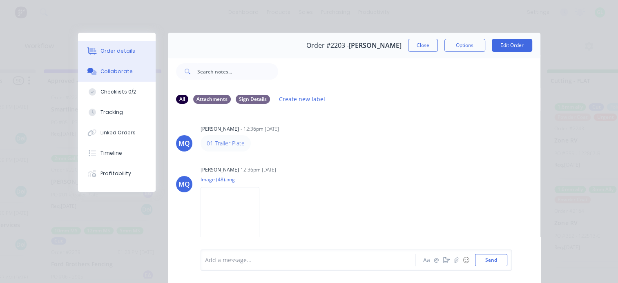
click at [112, 54] on div "Order details" at bounding box center [117, 50] width 35 height 7
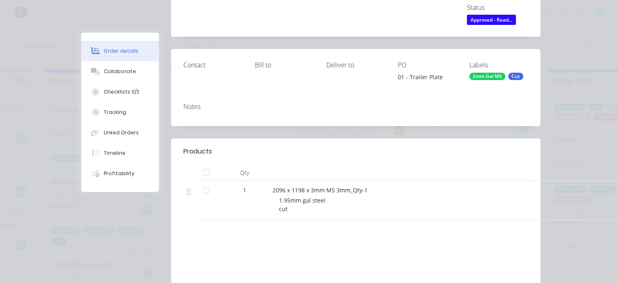
scroll to position [163, 0]
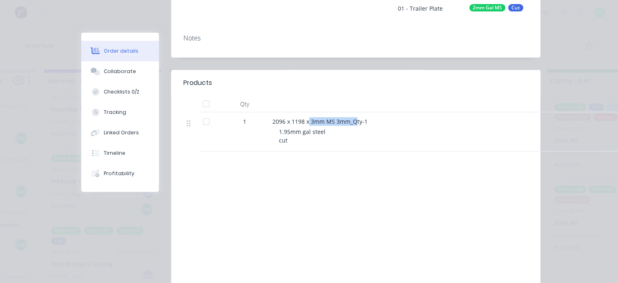
drag, startPoint x: 306, startPoint y: 121, endPoint x: 353, endPoint y: 123, distance: 47.4
click at [353, 123] on span "2096 x 1198 x 3mm MS 3mm_Qty-1" at bounding box center [319, 122] width 95 height 8
click at [118, 75] on button "Collaborate" at bounding box center [120, 71] width 78 height 20
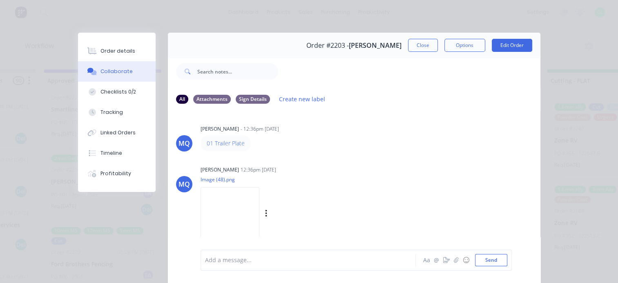
scroll to position [0, 0]
click at [114, 95] on div "Checklists 0/2" at bounding box center [118, 91] width 36 height 7
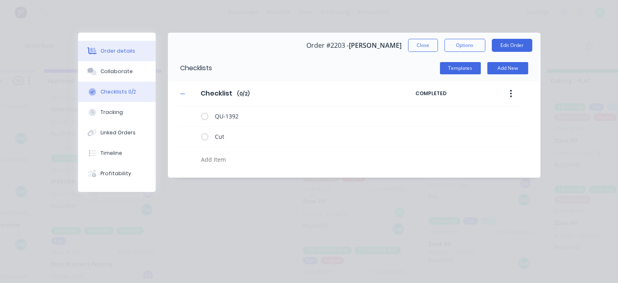
click at [107, 57] on button "Order details" at bounding box center [117, 51] width 78 height 20
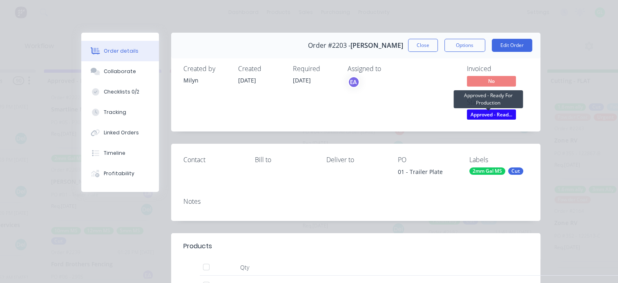
click at [493, 113] on span "Approved - Read..." at bounding box center [491, 114] width 49 height 10
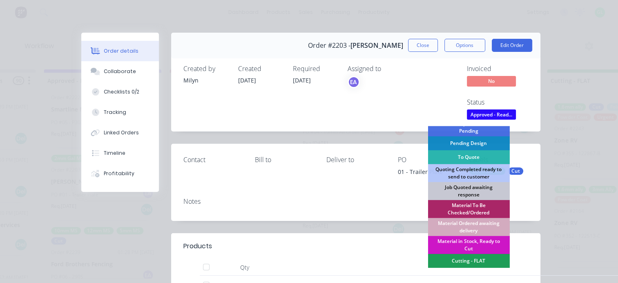
scroll to position [82, 0]
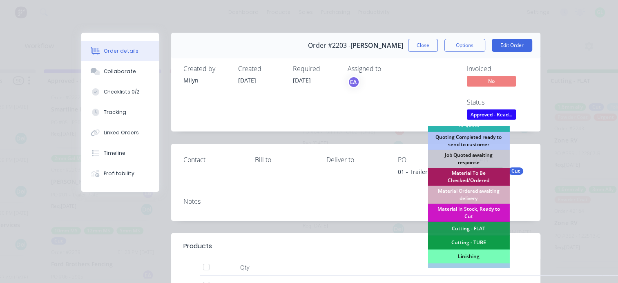
click at [469, 176] on div "Material To Be Checked/Ordered" at bounding box center [469, 177] width 82 height 18
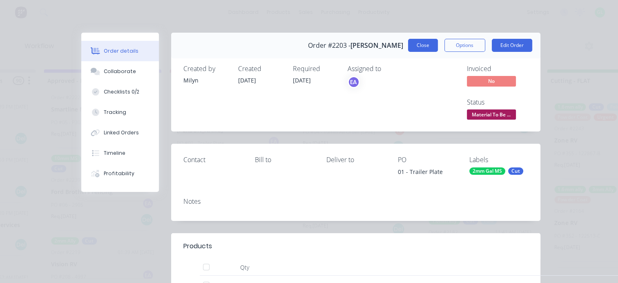
click at [418, 42] on button "Close" at bounding box center [423, 45] width 30 height 13
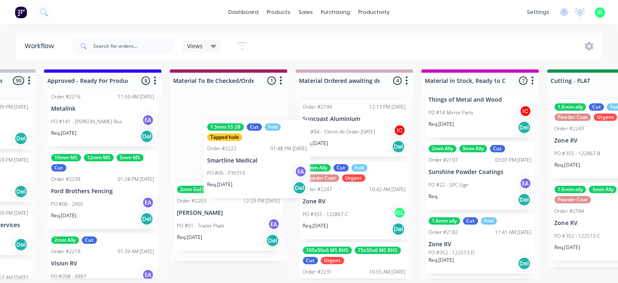
scroll to position [2, 980]
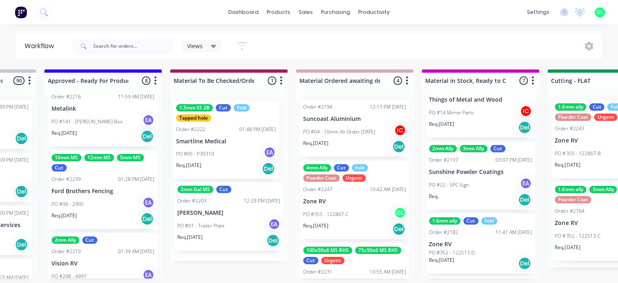
drag, startPoint x: 71, startPoint y: 198, endPoint x: 198, endPoint y: 150, distance: 135.6
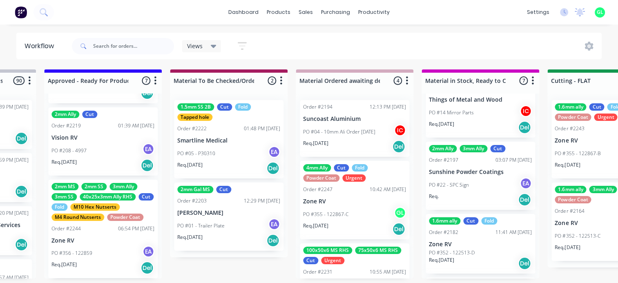
scroll to position [412, 0]
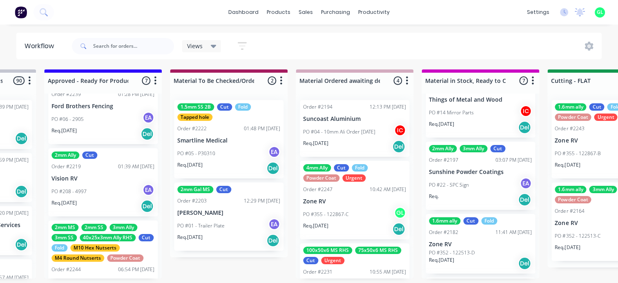
click at [100, 191] on div "PO #208 - 4997 EA" at bounding box center [102, 192] width 103 height 16
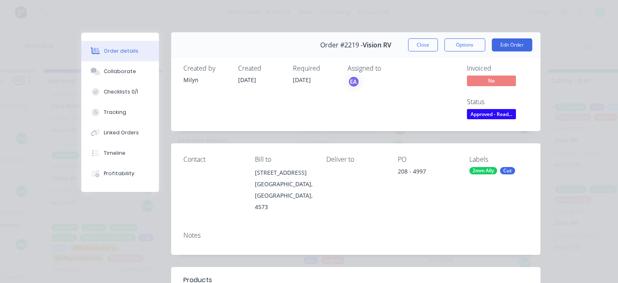
scroll to position [0, 0]
click at [461, 48] on button "Options" at bounding box center [464, 45] width 41 height 13
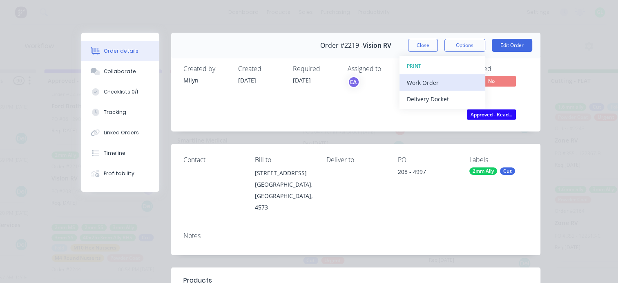
click at [432, 77] on div "Work Order" at bounding box center [442, 83] width 71 height 12
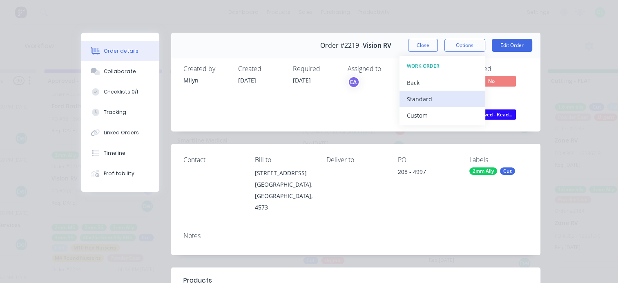
click at [417, 98] on div "Standard" at bounding box center [442, 99] width 71 height 12
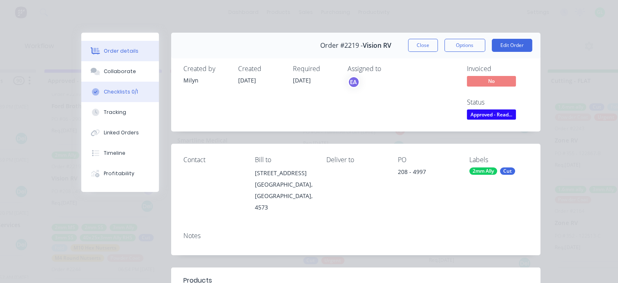
click at [114, 88] on button "Checklists 0/1" at bounding box center [120, 92] width 78 height 20
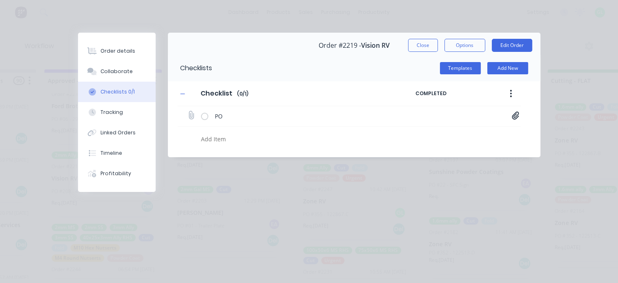
click at [516, 114] on icon at bounding box center [515, 116] width 7 height 8
click at [415, 136] on link "PO04997.pdf" at bounding box center [449, 133] width 95 height 9
click at [114, 49] on div "Order details" at bounding box center [117, 50] width 35 height 7
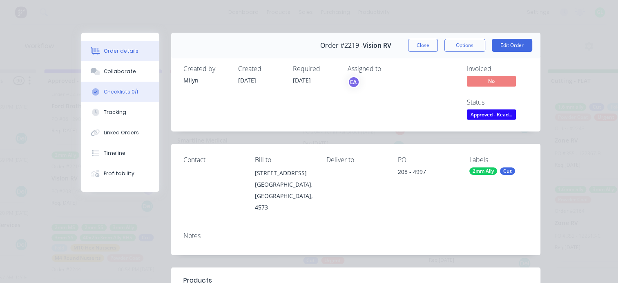
click at [118, 94] on div "Checklists 0/1" at bounding box center [121, 91] width 34 height 7
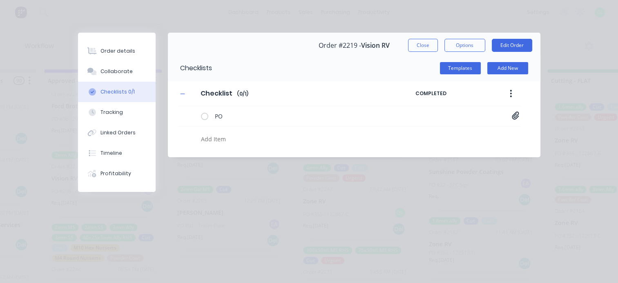
type textarea "x"
click at [235, 136] on textarea at bounding box center [301, 139] width 207 height 12
type textarea "c"
type textarea "x"
type textarea "cx"
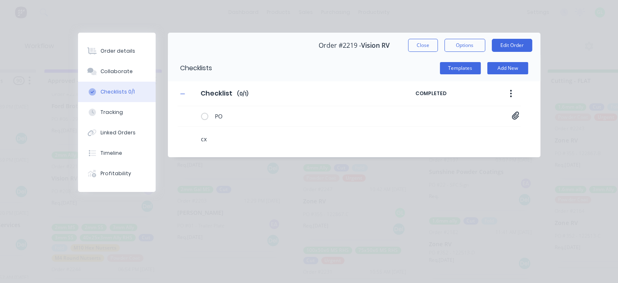
type textarea "x"
type textarea "cxu"
type textarea "x"
type textarea "cxut"
type textarea "x"
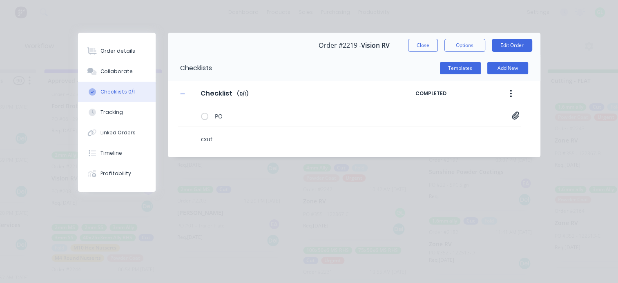
type textarea "cxu"
type textarea "x"
type textarea "cx"
type textarea "x"
type textarea "c"
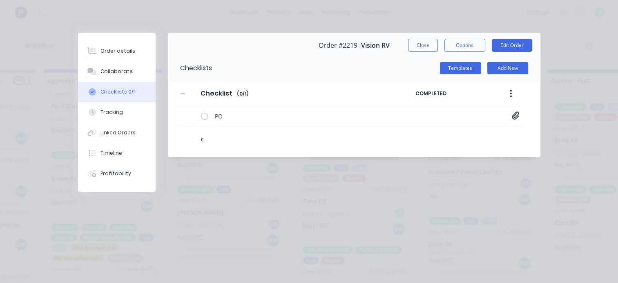
type textarea "x"
type textarea "cu"
type textarea "x"
type textarea "cut"
type textarea "x"
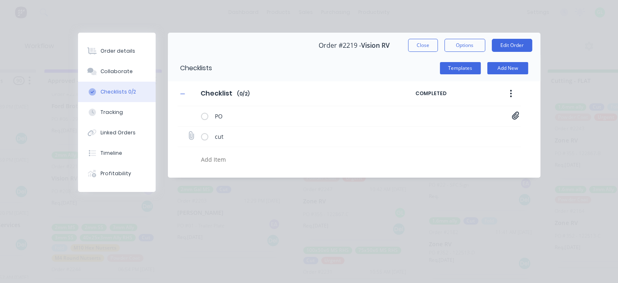
type textarea "x"
click at [189, 136] on icon at bounding box center [190, 136] width 11 height 11
click at [187, 132] on input "file" at bounding box center [187, 132] width 0 height 0
type input "C:\fakepath\INPS144209 - R00 - VH14 DS Gusto Draw Vent.PDF"
click at [127, 52] on div "Order details" at bounding box center [117, 50] width 35 height 7
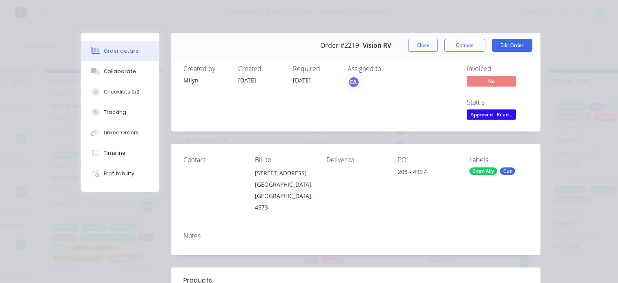
click at [489, 115] on span "Approved - Read..." at bounding box center [491, 114] width 49 height 10
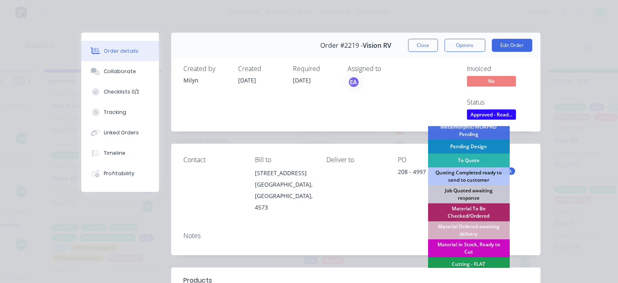
scroll to position [82, 0]
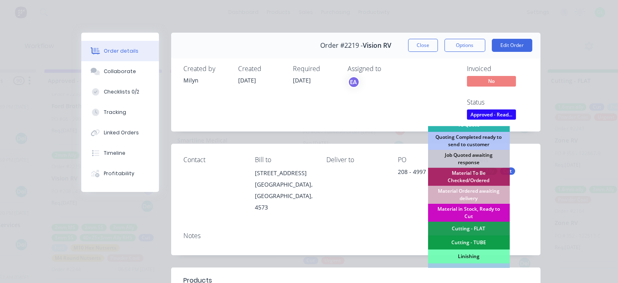
click at [466, 209] on div "Material in Stock, Ready to Cut" at bounding box center [469, 213] width 82 height 18
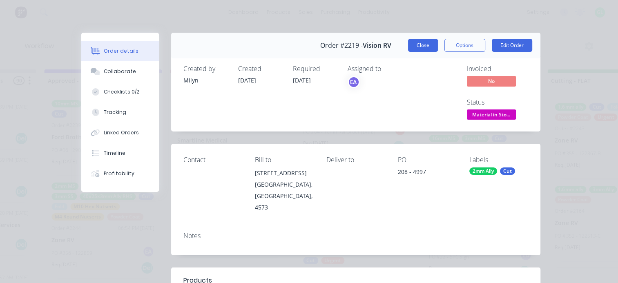
click at [412, 47] on button "Close" at bounding box center [423, 45] width 30 height 13
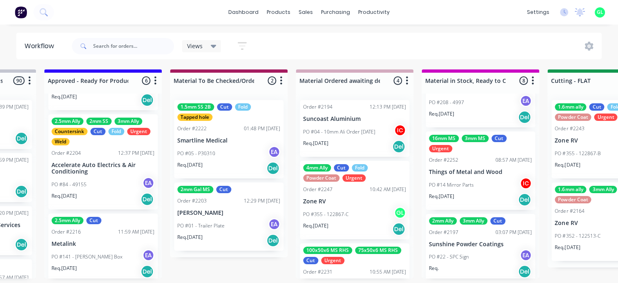
scroll to position [204, 0]
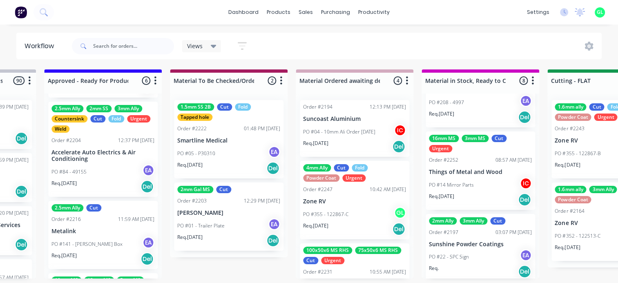
click at [90, 241] on p "PO #141 - [PERSON_NAME] Box" at bounding box center [86, 244] width 71 height 7
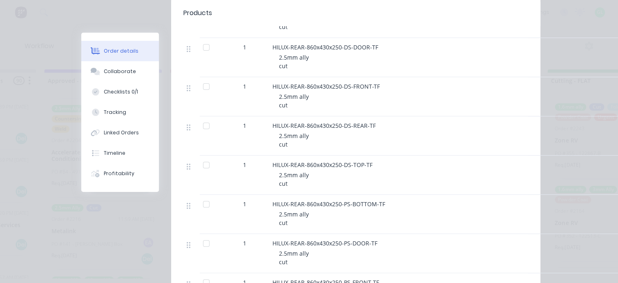
scroll to position [0, 0]
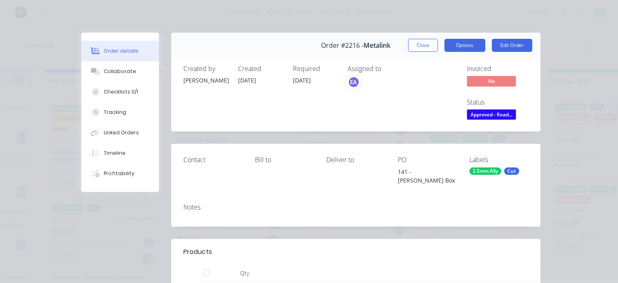
click at [455, 43] on button "Options" at bounding box center [464, 45] width 41 height 13
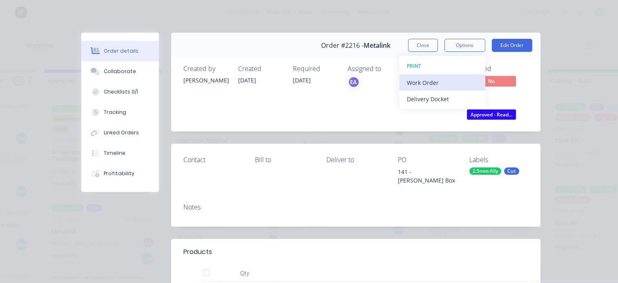
click at [422, 80] on div "Work Order" at bounding box center [442, 83] width 71 height 12
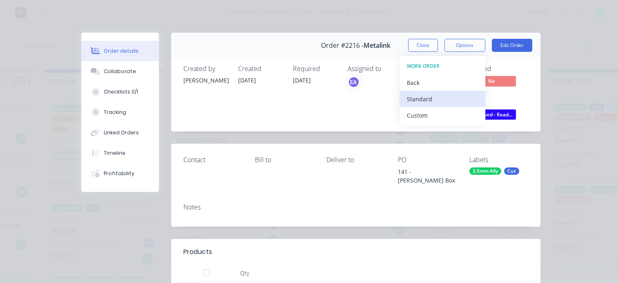
click at [409, 98] on div "Standard" at bounding box center [442, 99] width 71 height 12
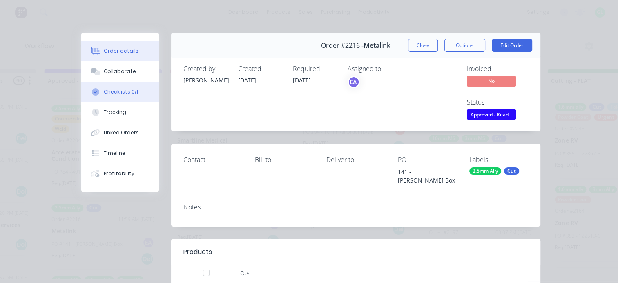
click at [121, 94] on div "Checklists 0/1" at bounding box center [121, 91] width 34 height 7
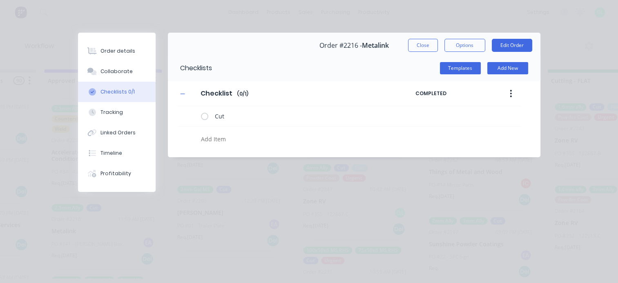
click at [220, 141] on textarea at bounding box center [301, 139] width 207 height 12
type textarea "x"
type textarea "ne"
type textarea "x"
type textarea "nes"
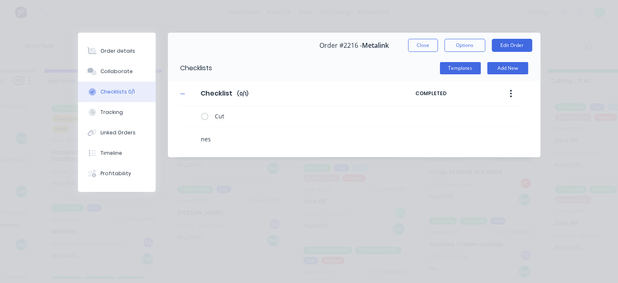
type textarea "x"
type textarea "nest"
type textarea "x"
type textarea "nest"
type textarea "x"
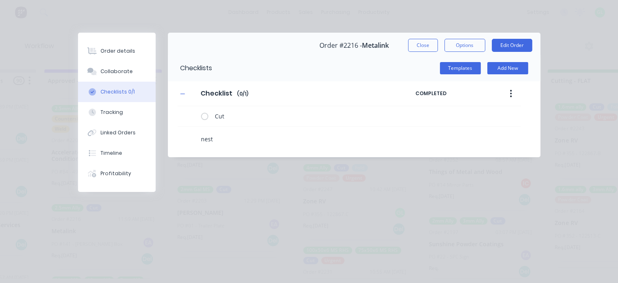
type textarea "nest -"
type textarea "x"
type textarea "nest -"
type textarea "x"
type textarea "nest - 2"
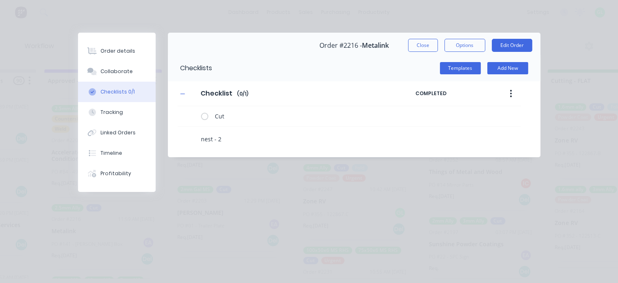
type textarea "x"
type textarea "nest - 2."
type textarea "x"
type textarea "nest - 2.5"
type textarea "x"
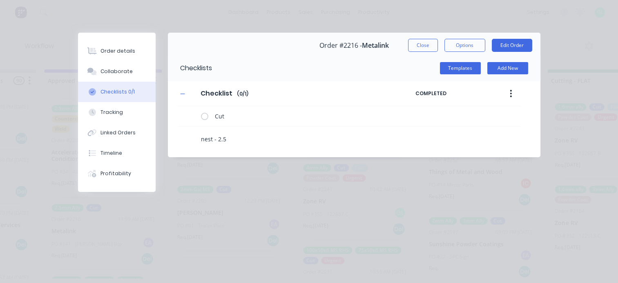
type textarea "nest - 2.5m"
type textarea "x"
type textarea "nest - 2.5mm"
type textarea "x"
type textarea "nest - 2.5mm"
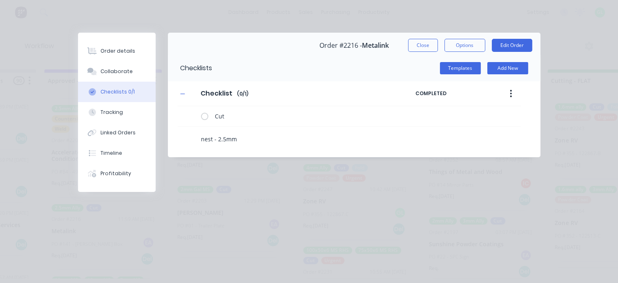
type textarea "x"
type textarea "nest - 2.5mm a"
type textarea "x"
type textarea "nest - 2.5mm al"
type textarea "x"
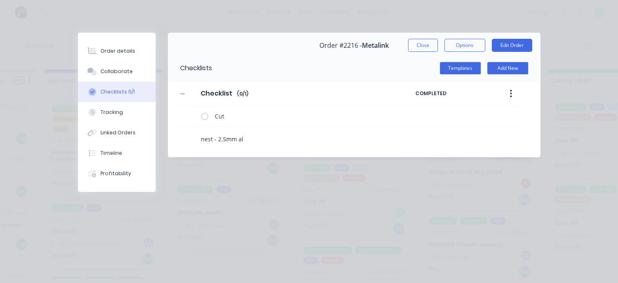
type textarea "nest - 2.5mm all"
type textarea "x"
type textarea "nest - 2.5mm ally"
type textarea "x"
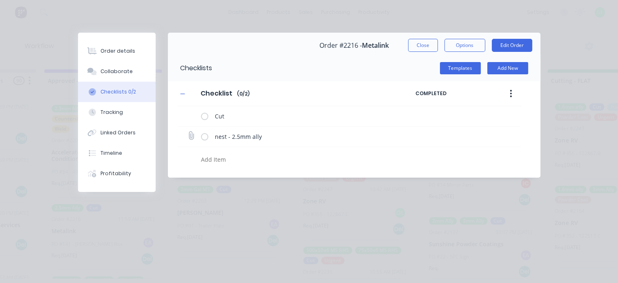
type textarea "x"
click at [192, 134] on icon at bounding box center [190, 136] width 11 height 11
click at [187, 132] on input "file" at bounding box center [187, 132] width 0 height 0
type input "C:\fakepath\Metalink - 141 2.5mm ally_report.pdf"
type textarea "x"
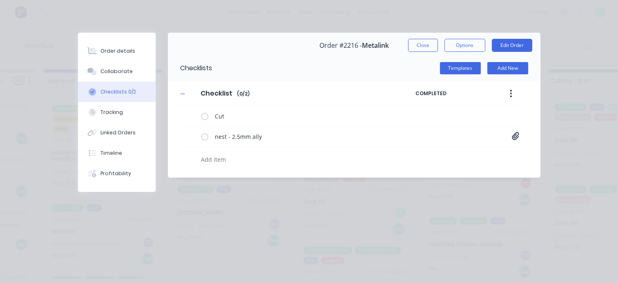
click at [133, 52] on button "Order details" at bounding box center [117, 51] width 78 height 20
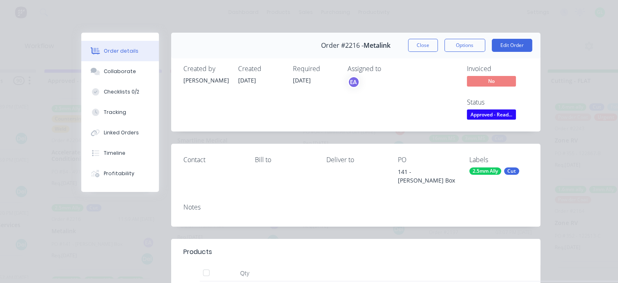
click at [492, 112] on span "Approved - Read..." at bounding box center [491, 114] width 49 height 10
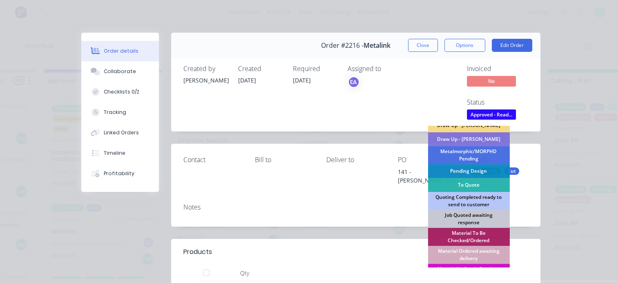
scroll to position [41, 0]
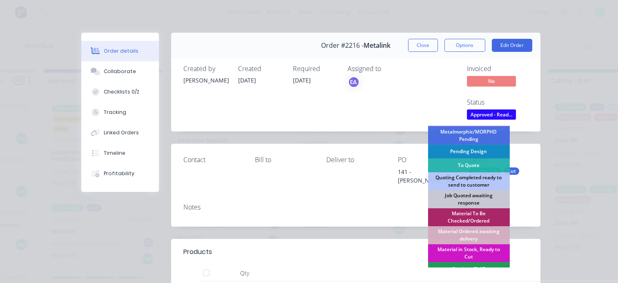
click at [466, 248] on div "Material in Stock, Ready to Cut" at bounding box center [469, 253] width 82 height 18
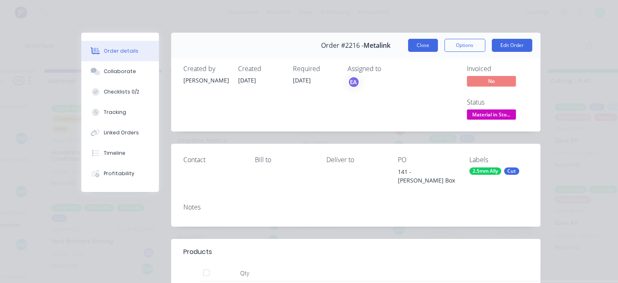
click at [412, 44] on button "Close" at bounding box center [423, 45] width 30 height 13
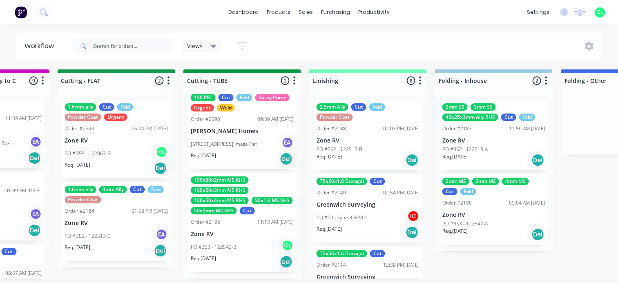
scroll to position [2, 1511]
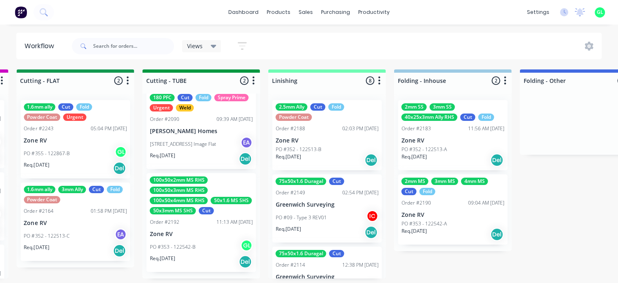
click at [572, 204] on div "Submitted 17 Status colour #273444 hex #273444 Save Cancel Summaries Total orde…" at bounding box center [111, 173] width 3257 height 209
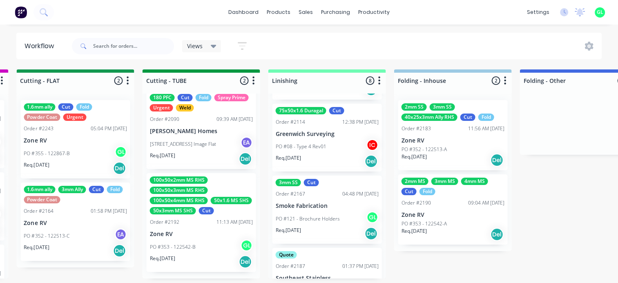
scroll to position [41, 0]
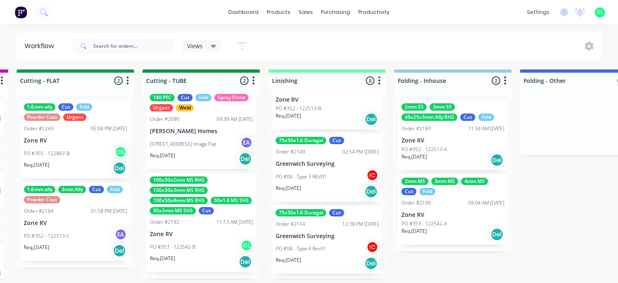
click at [312, 176] on p "PO #09 - Type 3 REV01" at bounding box center [300, 176] width 51 height 7
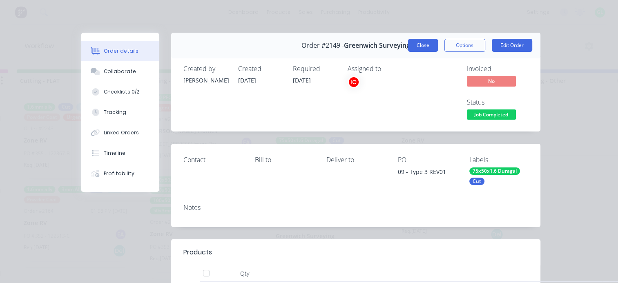
click at [419, 47] on button "Close" at bounding box center [423, 45] width 30 height 13
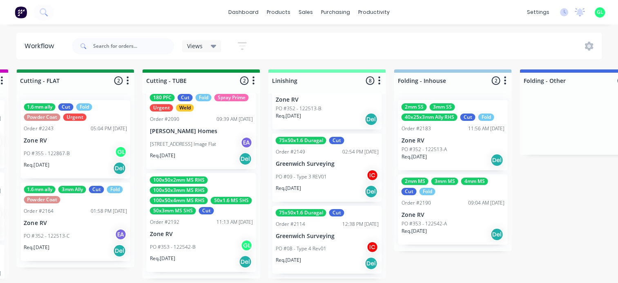
click at [323, 257] on div "Req. 29/08/25 Del" at bounding box center [326, 264] width 103 height 14
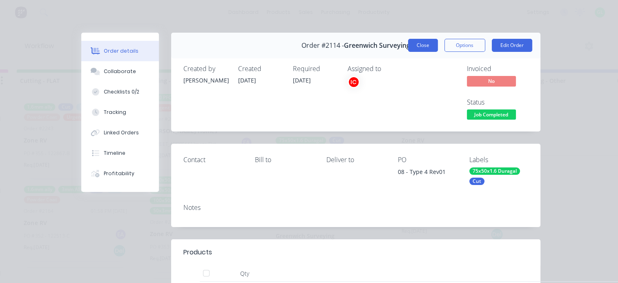
click at [417, 44] on button "Close" at bounding box center [423, 45] width 30 height 13
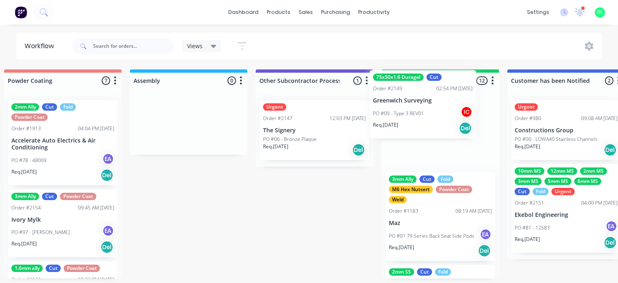
drag, startPoint x: 302, startPoint y: 217, endPoint x: 417, endPoint y: 131, distance: 144.1
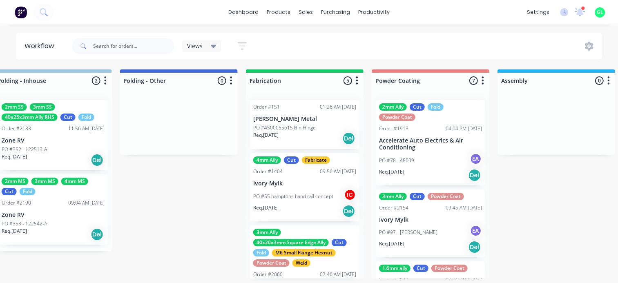
scroll to position [1, 1747]
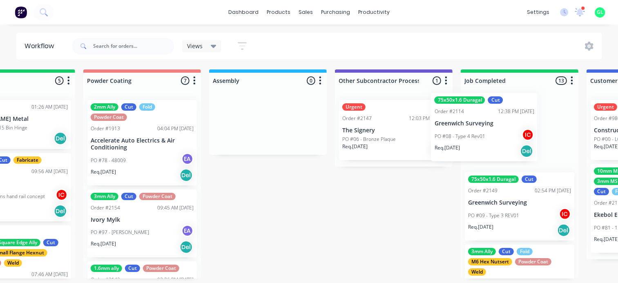
drag, startPoint x: 64, startPoint y: 219, endPoint x: 469, endPoint y: 132, distance: 414.0
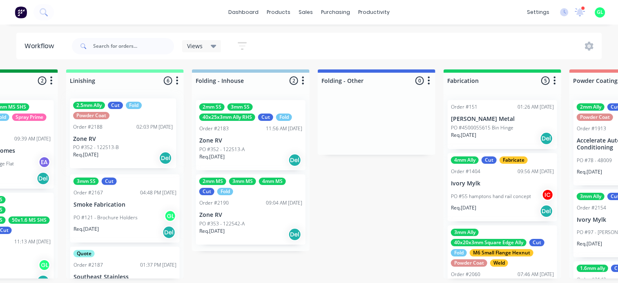
scroll to position [2, 1712]
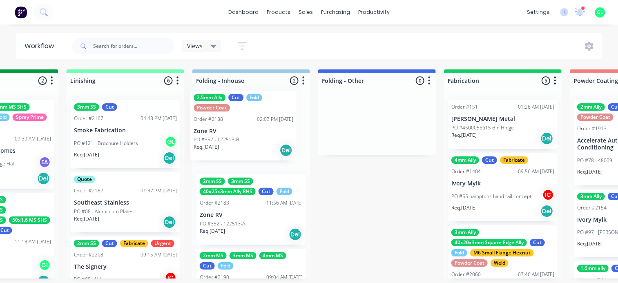
drag, startPoint x: 170, startPoint y: 156, endPoint x: 237, endPoint y: 140, distance: 69.2
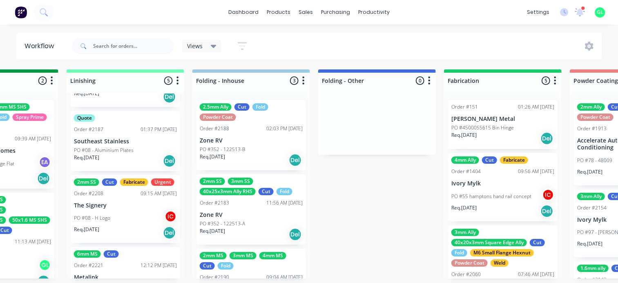
scroll to position [82, 0]
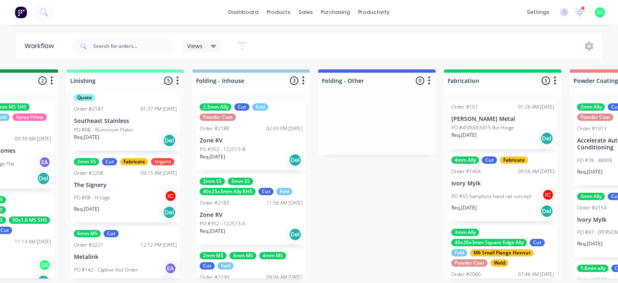
click at [114, 126] on p "PO #08 - Aluminium Plates" at bounding box center [104, 129] width 60 height 7
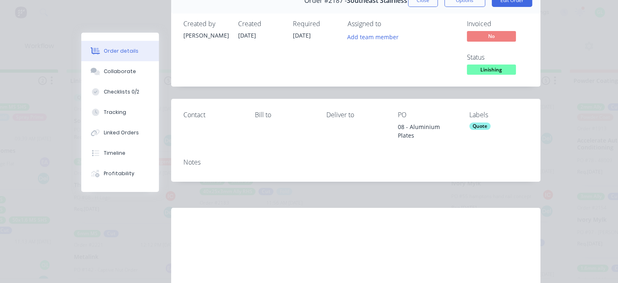
scroll to position [0, 0]
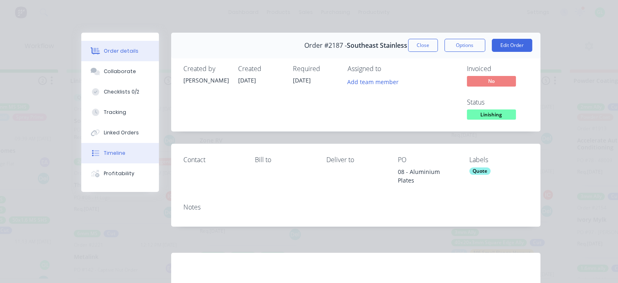
click at [116, 161] on button "Timeline" at bounding box center [120, 153] width 78 height 20
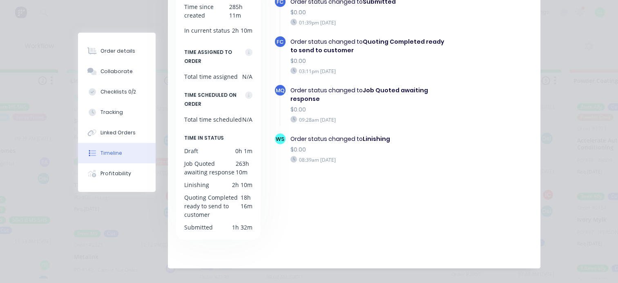
scroll to position [141, 0]
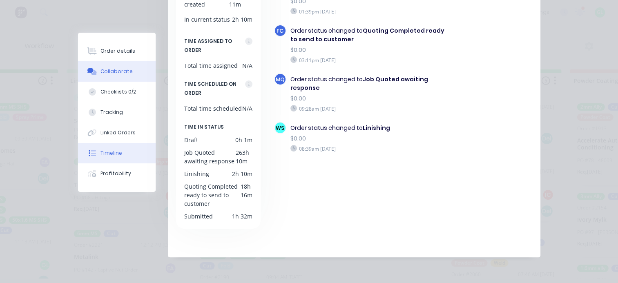
click at [117, 76] on button "Collaborate" at bounding box center [117, 71] width 78 height 20
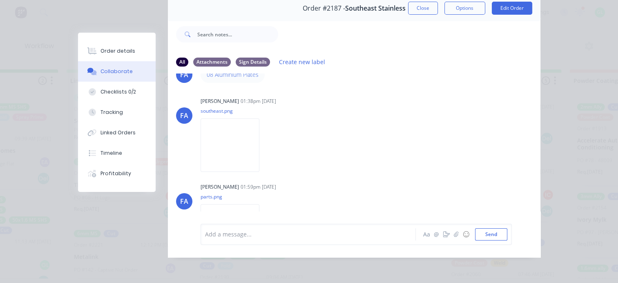
scroll to position [0, 0]
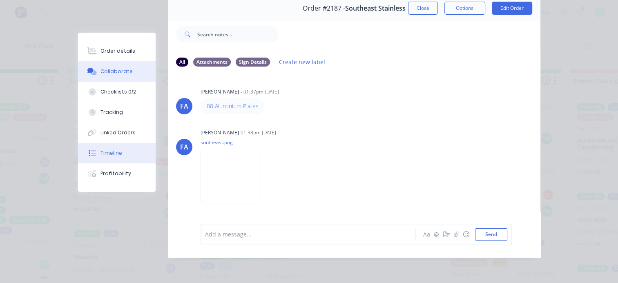
click at [109, 152] on div "Timeline" at bounding box center [111, 152] width 22 height 7
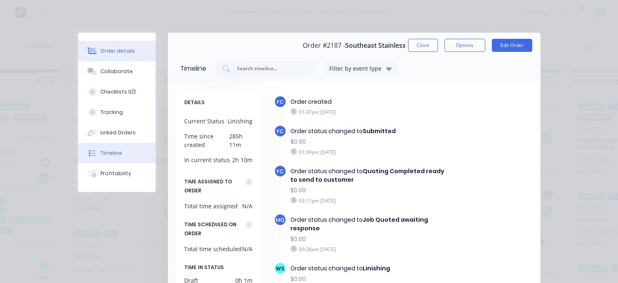
drag, startPoint x: 115, startPoint y: 47, endPoint x: 145, endPoint y: 58, distance: 32.6
click at [114, 47] on button "Order details" at bounding box center [117, 51] width 78 height 20
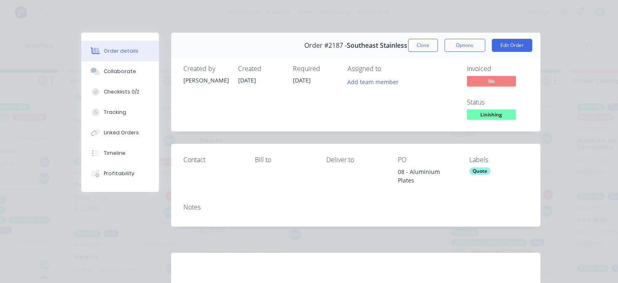
click at [496, 113] on span "Linishing" at bounding box center [491, 114] width 49 height 10
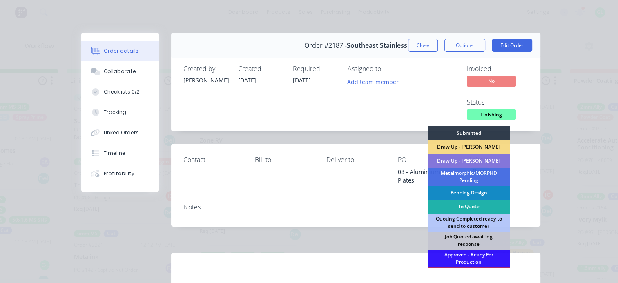
scroll to position [41, 0]
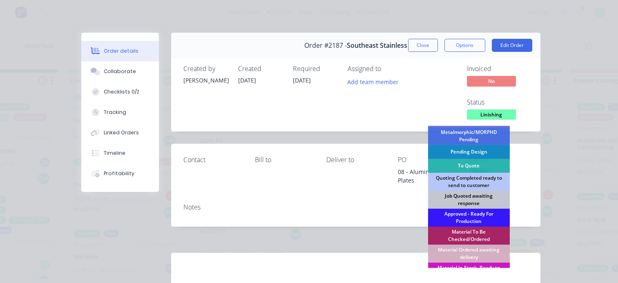
click at [468, 194] on div "Job Quoted awaiting response" at bounding box center [469, 200] width 82 height 18
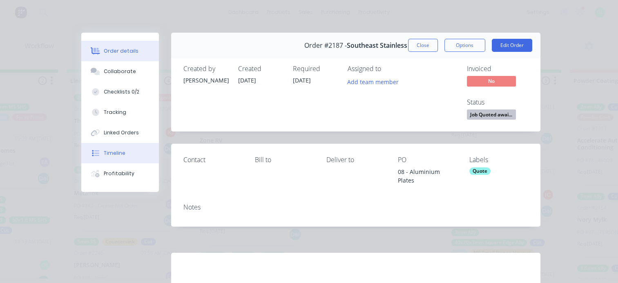
click at [119, 154] on div "Timeline" at bounding box center [115, 152] width 22 height 7
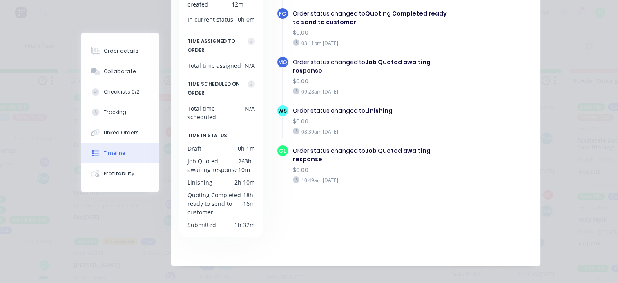
scroll to position [0, 0]
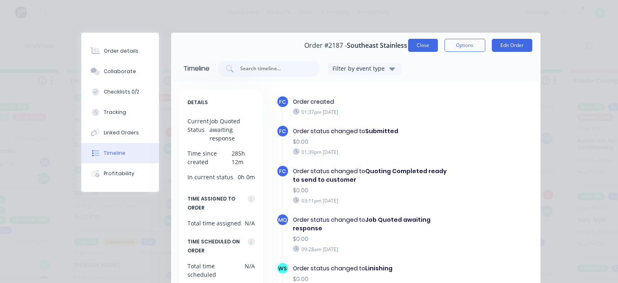
click at [419, 44] on button "Close" at bounding box center [423, 45] width 30 height 13
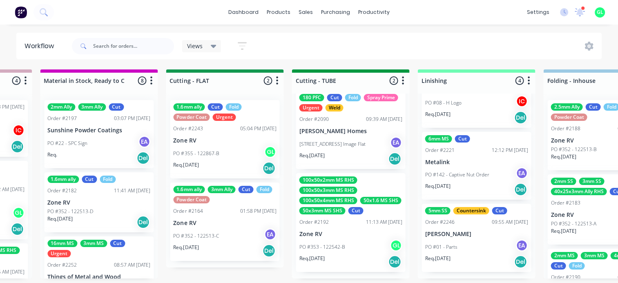
scroll to position [2, 1345]
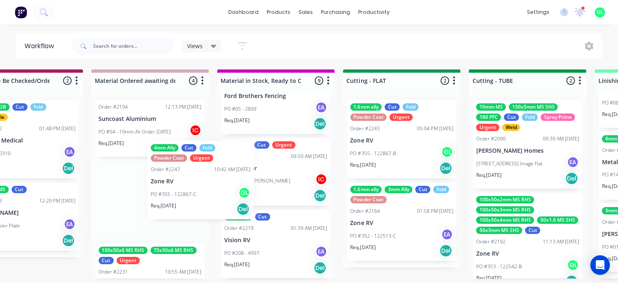
scroll to position [2, 1184]
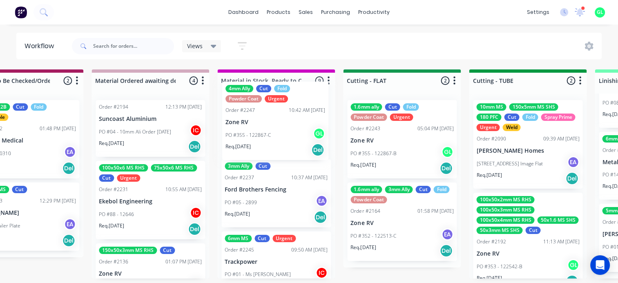
drag, startPoint x: 170, startPoint y: 204, endPoint x: 272, endPoint y: 134, distance: 123.3
click at [272, 134] on div "Submitted 16 Status colour #273444 hex #273444 Save Cancel Summaries Total orde…" at bounding box center [438, 173] width 3257 height 209
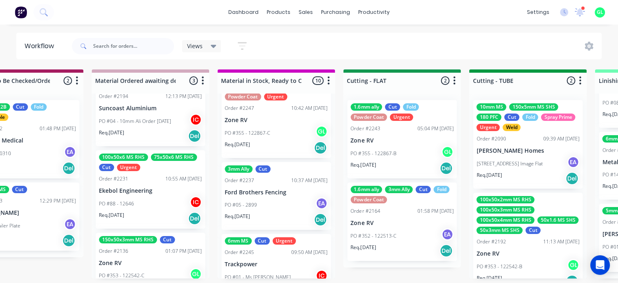
scroll to position [0, 0]
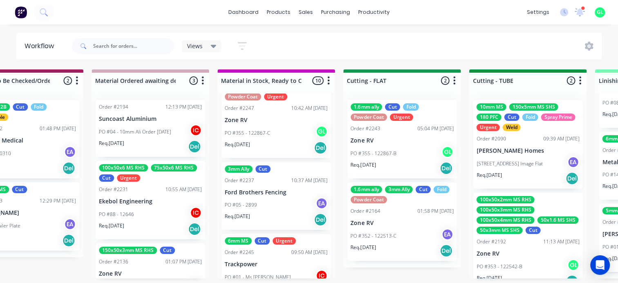
click at [143, 141] on div "Req. [DATE] Del" at bounding box center [150, 147] width 103 height 14
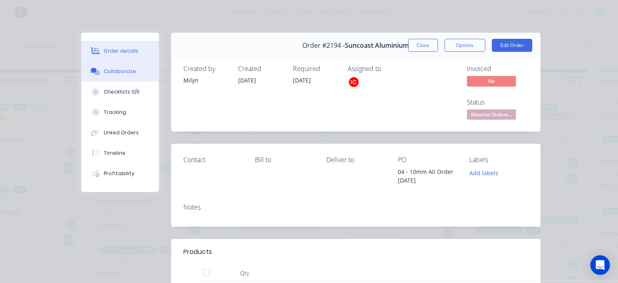
click at [136, 77] on button "Collaborate" at bounding box center [120, 71] width 78 height 20
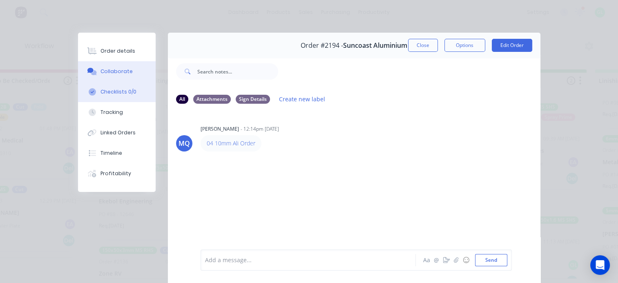
click at [127, 93] on div "Checklists 0/0" at bounding box center [118, 91] width 36 height 7
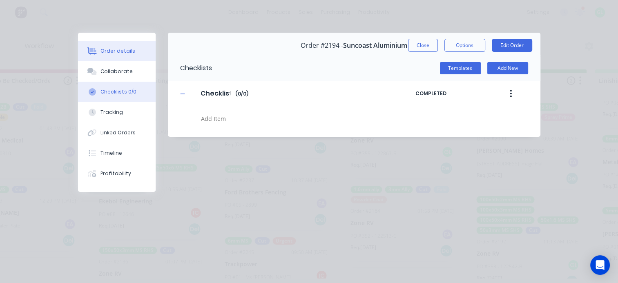
click at [116, 50] on div "Order details" at bounding box center [117, 50] width 35 height 7
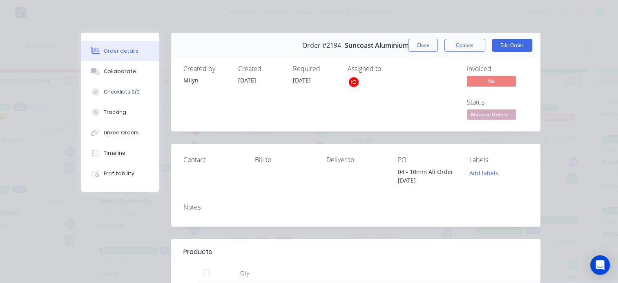
click at [81, 41] on button "Order details" at bounding box center [120, 51] width 78 height 20
click at [422, 42] on button "Close" at bounding box center [423, 45] width 30 height 13
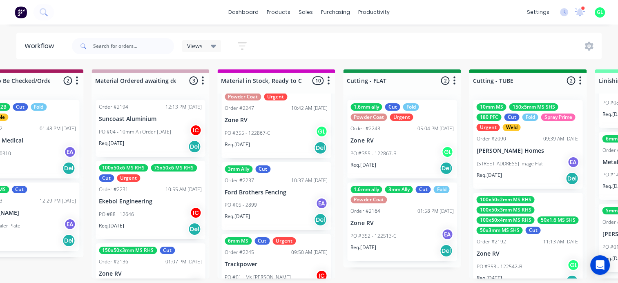
click at [580, 13] on icon at bounding box center [580, 11] width 8 height 8
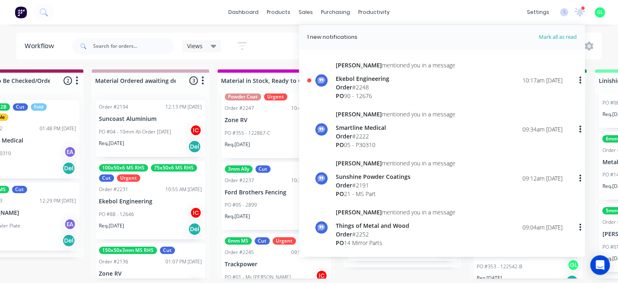
click at [384, 86] on div "Order # 2248" at bounding box center [396, 87] width 120 height 9
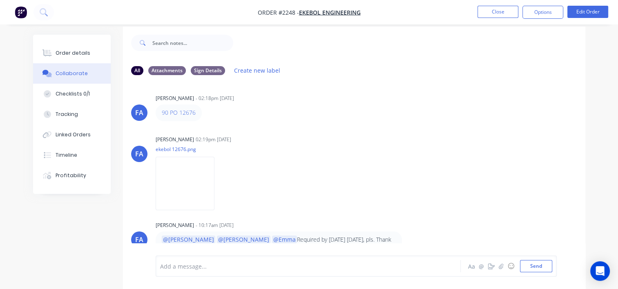
scroll to position [12, 0]
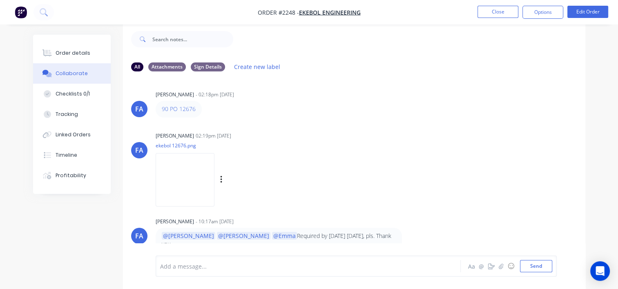
click at [192, 164] on img at bounding box center [185, 180] width 59 height 54
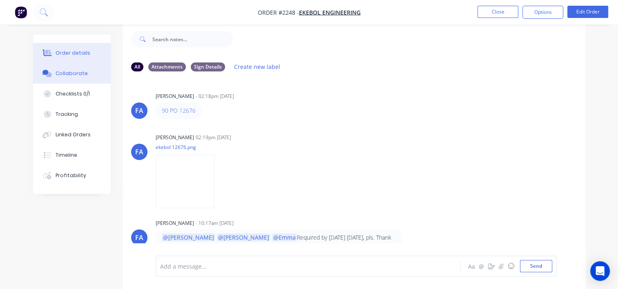
click at [77, 59] on button "Order details" at bounding box center [72, 53] width 78 height 20
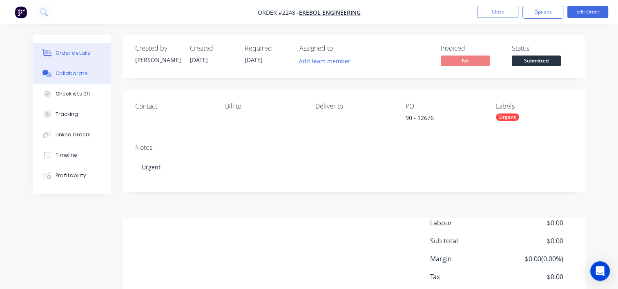
click at [77, 78] on button "Collaborate" at bounding box center [72, 73] width 78 height 20
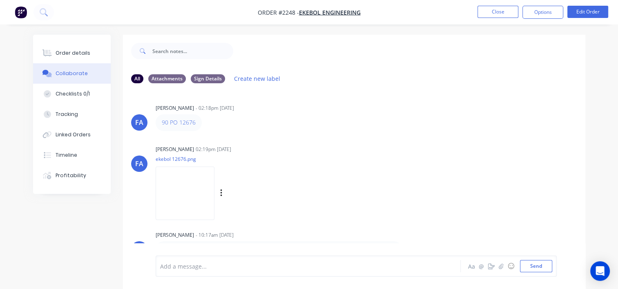
drag, startPoint x: 577, startPoint y: 174, endPoint x: 568, endPoint y: 176, distance: 9.1
click at [577, 174] on div "[PERSON_NAME] [PERSON_NAME] 02:19pm [DATE] ekebol 12676.png Labels Download" at bounding box center [354, 180] width 462 height 74
click at [172, 191] on img at bounding box center [185, 194] width 59 height 54
click at [498, 11] on button "Close" at bounding box center [497, 12] width 41 height 12
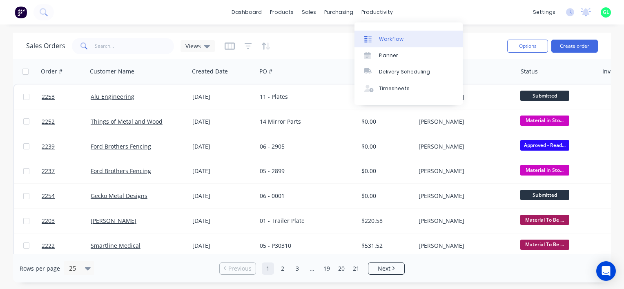
click at [389, 36] on div "Workflow" at bounding box center [391, 39] width 25 height 7
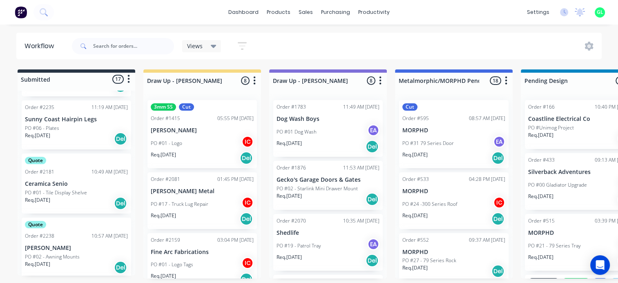
scroll to position [913, 0]
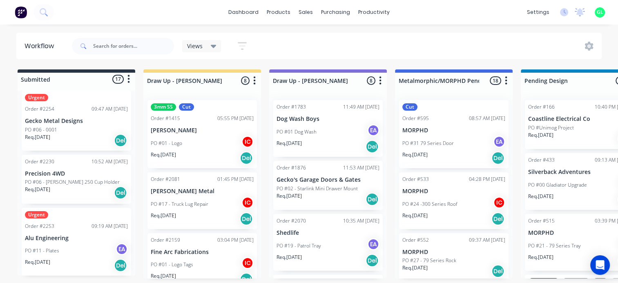
click at [62, 248] on div "PO #11 - Plates EA" at bounding box center [76, 251] width 103 height 16
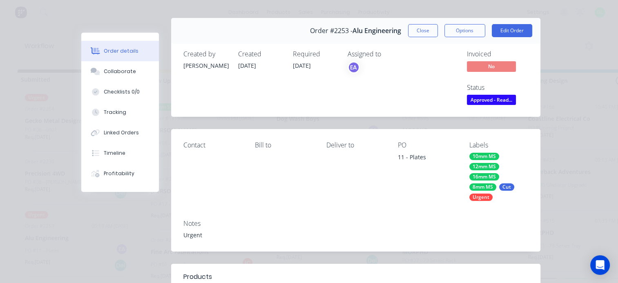
scroll to position [0, 0]
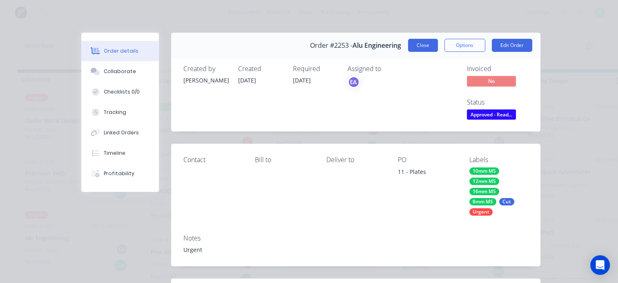
click at [416, 46] on button "Close" at bounding box center [423, 45] width 30 height 13
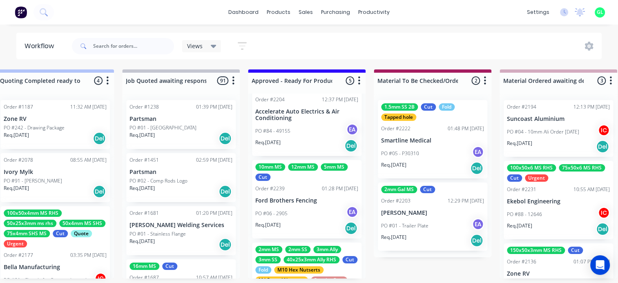
scroll to position [204, 0]
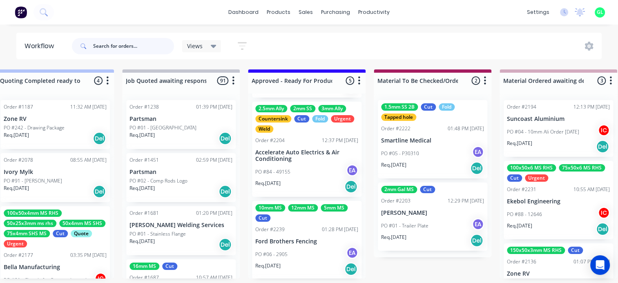
click at [122, 47] on input "text" at bounding box center [133, 46] width 81 height 16
type input "alu"
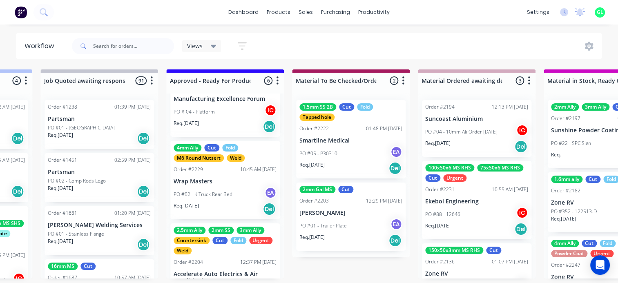
scroll to position [82, 0]
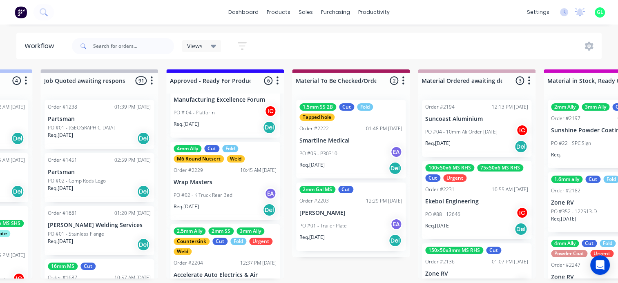
click at [236, 192] on div "PO #02 - K Truck Rear Bed EA" at bounding box center [225, 195] width 103 height 16
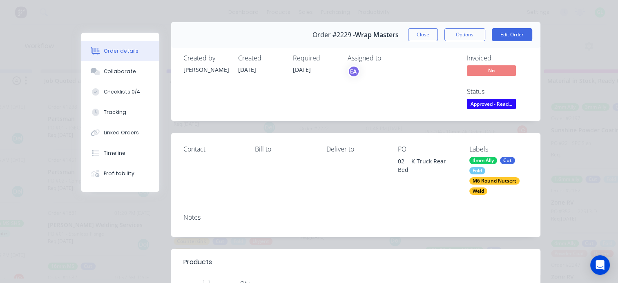
scroll to position [0, 0]
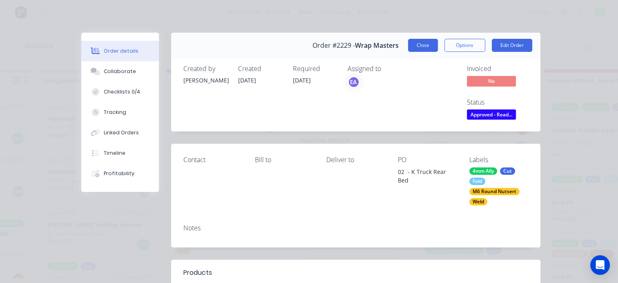
click at [420, 51] on button "Close" at bounding box center [423, 45] width 30 height 13
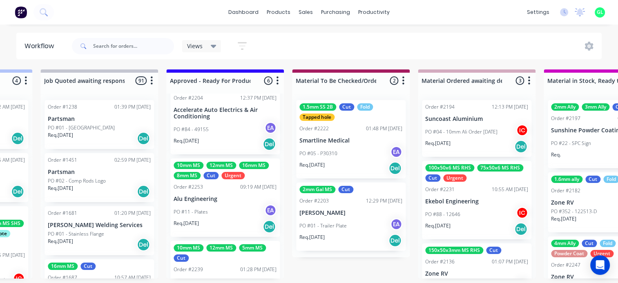
scroll to position [245, 0]
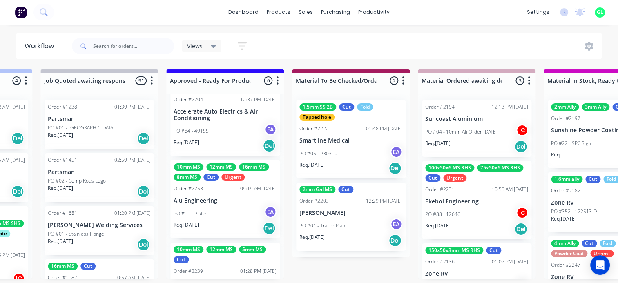
click at [220, 222] on div "Req. 15/09/25 Del" at bounding box center [225, 228] width 103 height 14
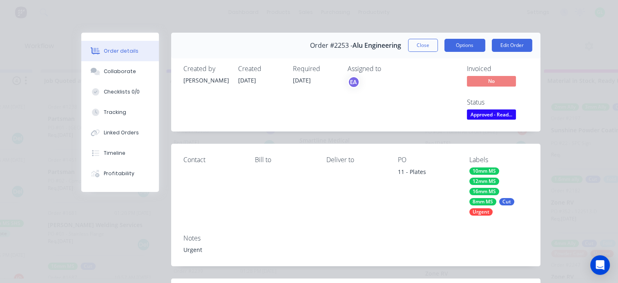
click at [462, 46] on button "Options" at bounding box center [464, 45] width 41 height 13
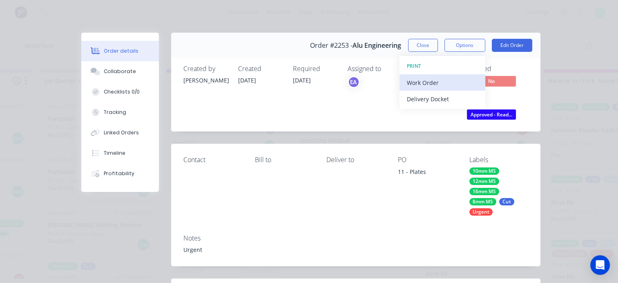
click at [437, 85] on div "Work Order" at bounding box center [442, 83] width 71 height 12
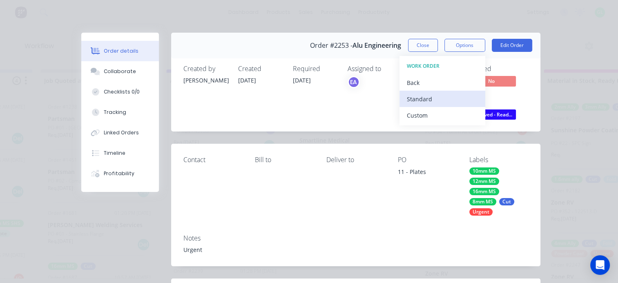
click at [428, 96] on div "Standard" at bounding box center [442, 99] width 71 height 12
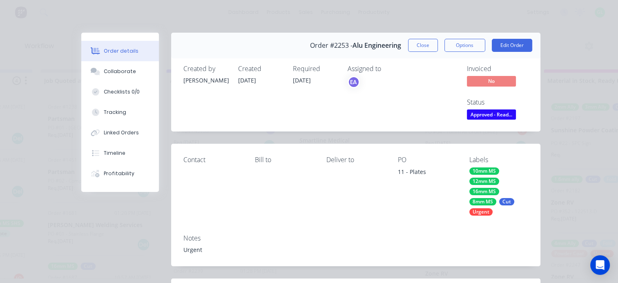
click at [482, 114] on span "Approved - Read..." at bounding box center [491, 114] width 49 height 10
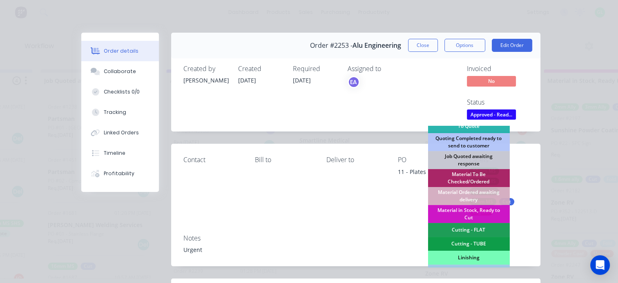
scroll to position [82, 0]
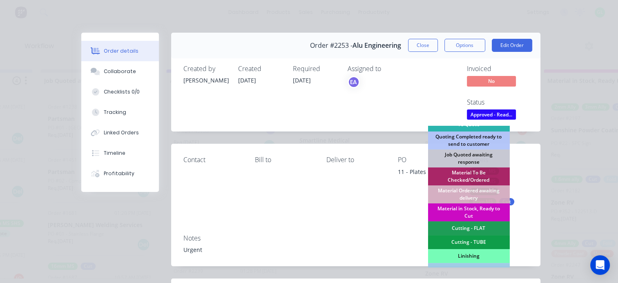
click at [469, 206] on div "Material in Stock, Ready to Cut" at bounding box center [469, 212] width 82 height 18
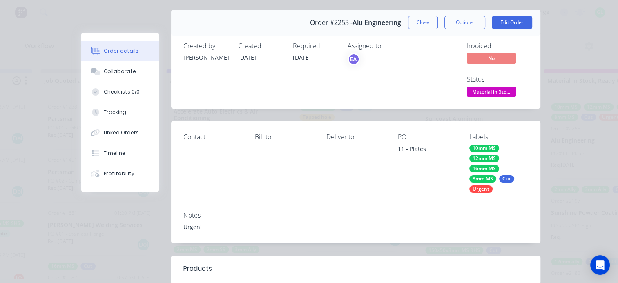
scroll to position [0, 0]
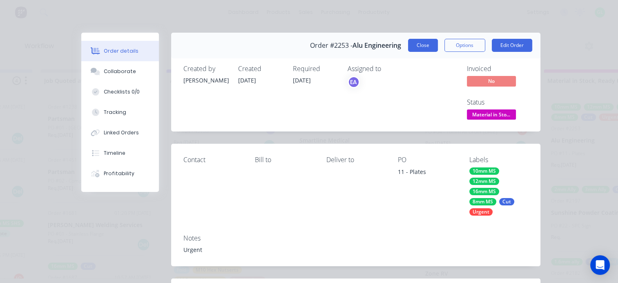
click at [418, 46] on button "Close" at bounding box center [423, 45] width 30 height 13
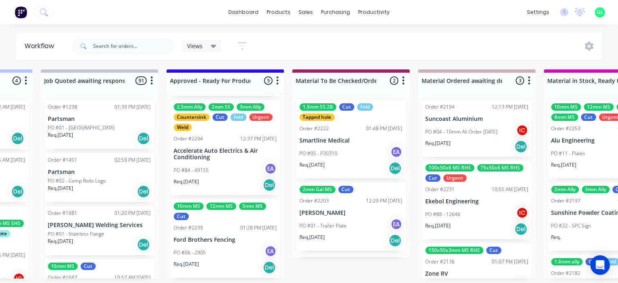
scroll to position [245, 0]
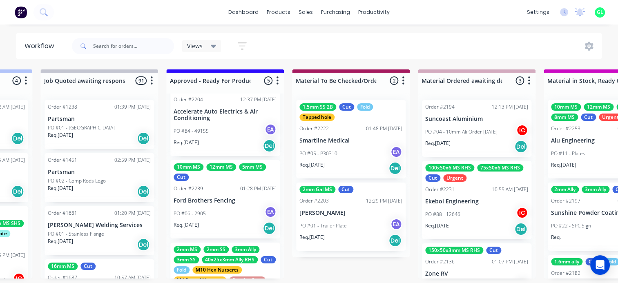
click at [211, 206] on div "PO #06 - 2905 EA" at bounding box center [225, 214] width 103 height 16
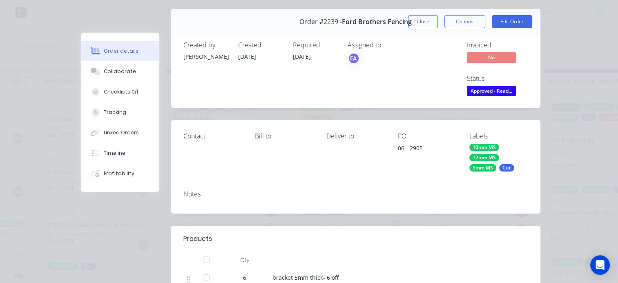
scroll to position [0, 0]
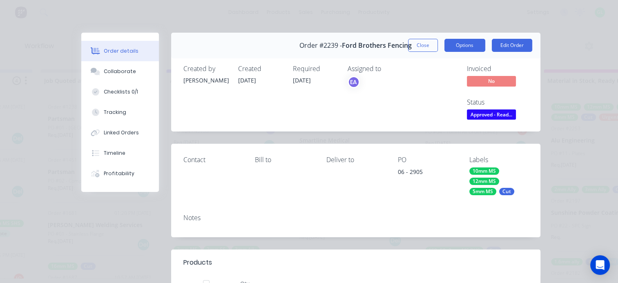
click at [462, 46] on button "Options" at bounding box center [464, 45] width 41 height 13
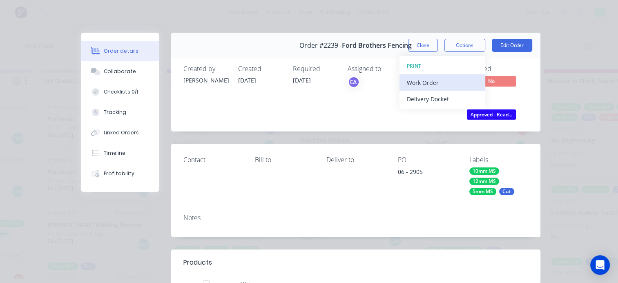
click at [446, 80] on div "Work Order" at bounding box center [442, 83] width 71 height 12
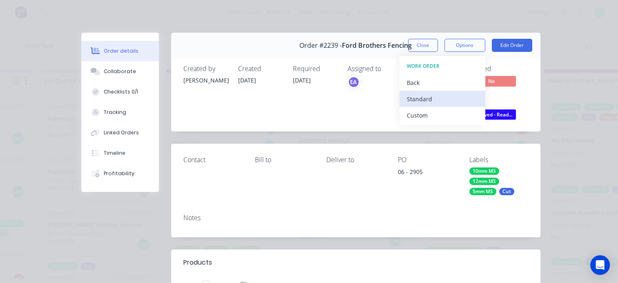
click at [433, 98] on div "Standard" at bounding box center [442, 99] width 71 height 12
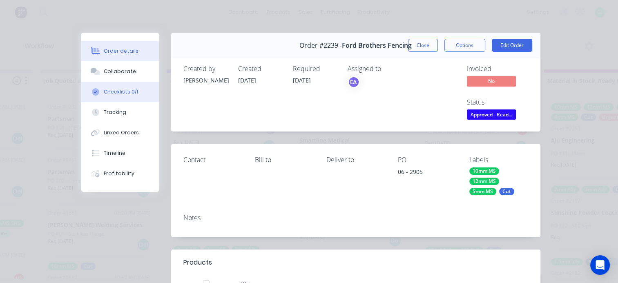
click at [111, 90] on div "Checklists 0/1" at bounding box center [121, 91] width 34 height 7
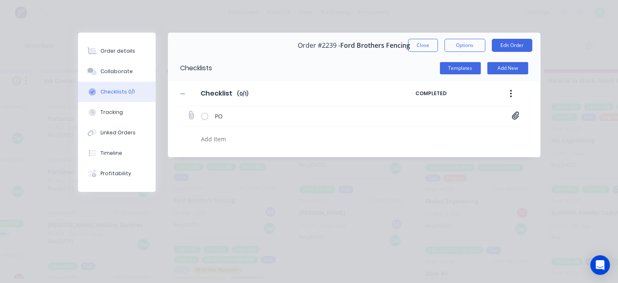
click at [515, 115] on icon at bounding box center [515, 116] width 7 height 8
click at [214, 139] on textarea at bounding box center [301, 139] width 207 height 12
type textarea "x"
type textarea "c"
type textarea "x"
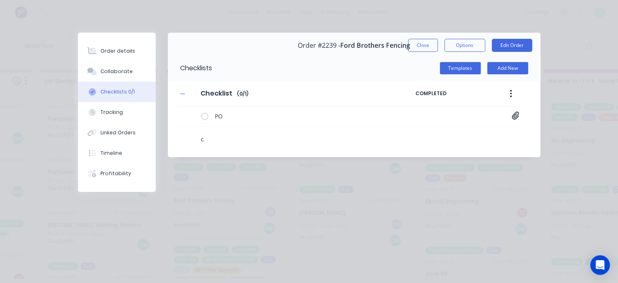
type textarea "cu"
type textarea "x"
type textarea "cut"
type textarea "x"
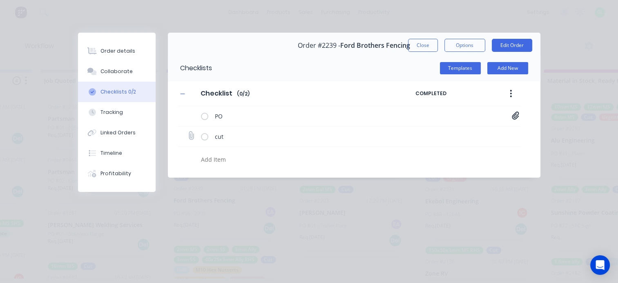
type textarea "x"
click at [190, 134] on icon at bounding box center [190, 135] width 11 height 11
click at [187, 132] on input "file" at bounding box center [187, 132] width 0 height 0
type input "C:\fakepath\Laser parts.pdf"
type textarea "x"
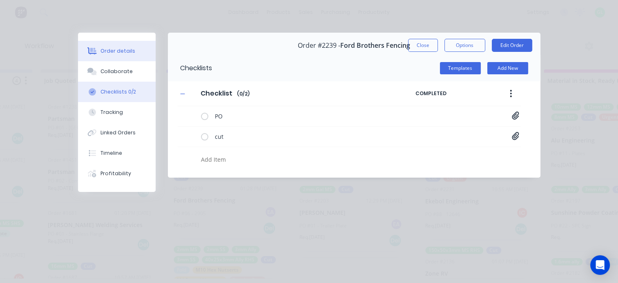
click at [107, 54] on div "Order details" at bounding box center [117, 50] width 35 height 7
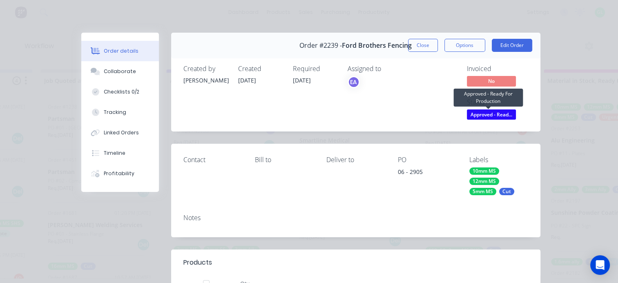
click at [502, 114] on span "Approved - Read..." at bounding box center [491, 114] width 49 height 10
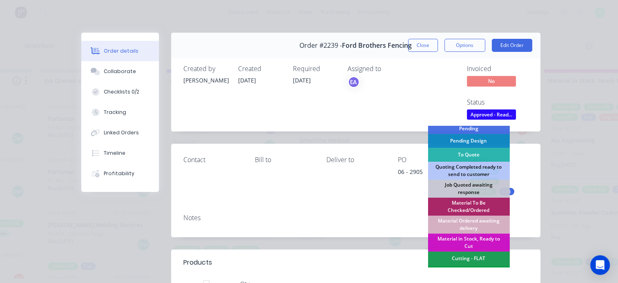
scroll to position [123, 0]
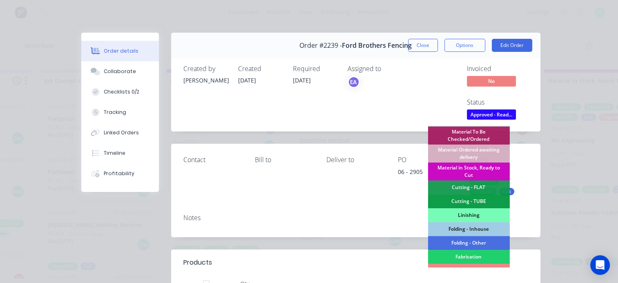
click at [466, 168] on div "Material in Stock, Ready to Cut" at bounding box center [469, 172] width 82 height 18
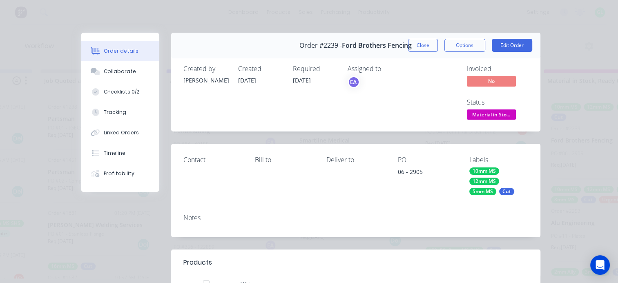
scroll to position [225, 0]
click at [423, 47] on button "Close" at bounding box center [423, 45] width 30 height 13
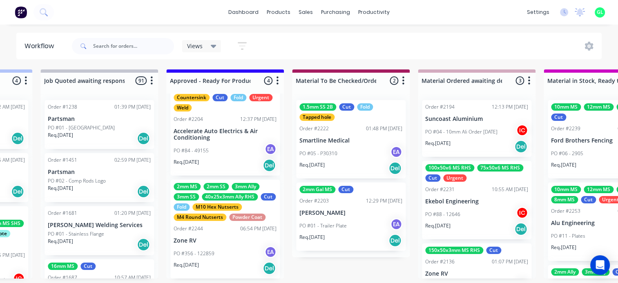
scroll to position [2, 858]
